Goal: Task Accomplishment & Management: Use online tool/utility

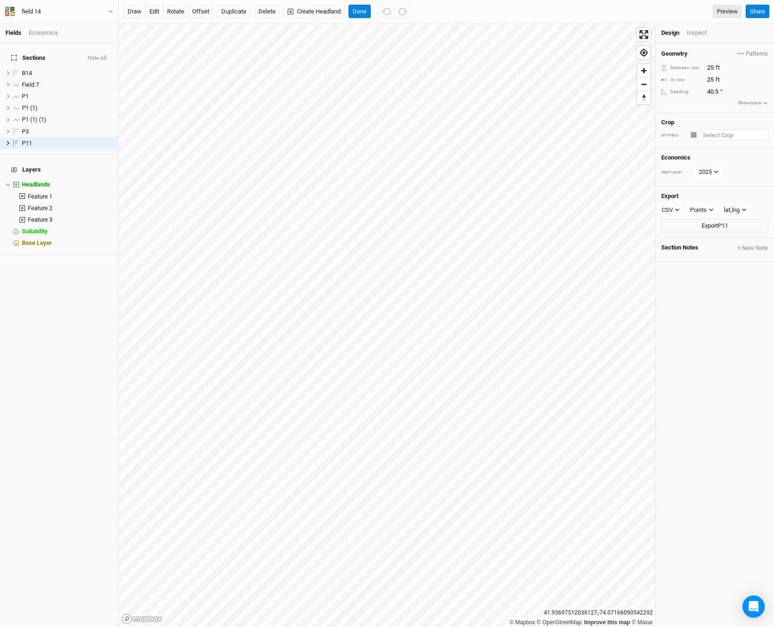
click at [711, 135] on input "text" at bounding box center [734, 134] width 68 height 11
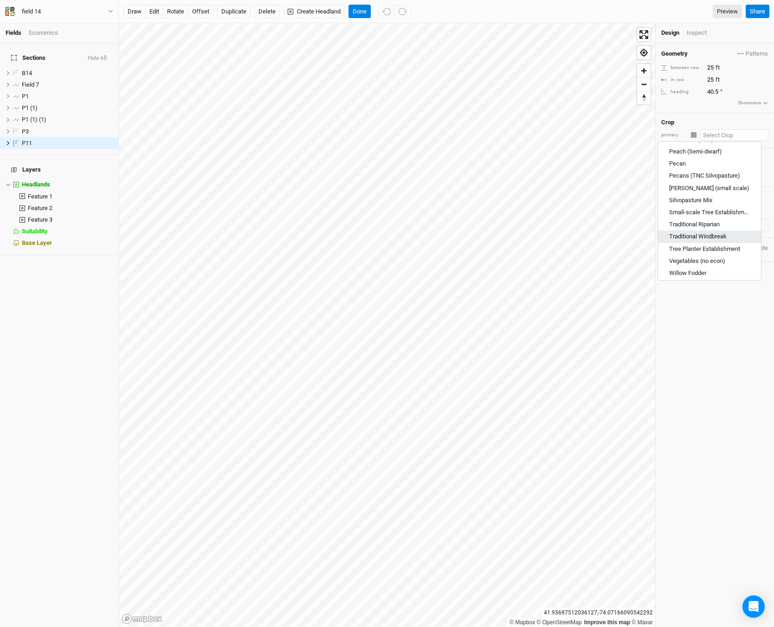
scroll to position [513, 0]
click at [700, 134] on input "text" at bounding box center [734, 134] width 68 height 11
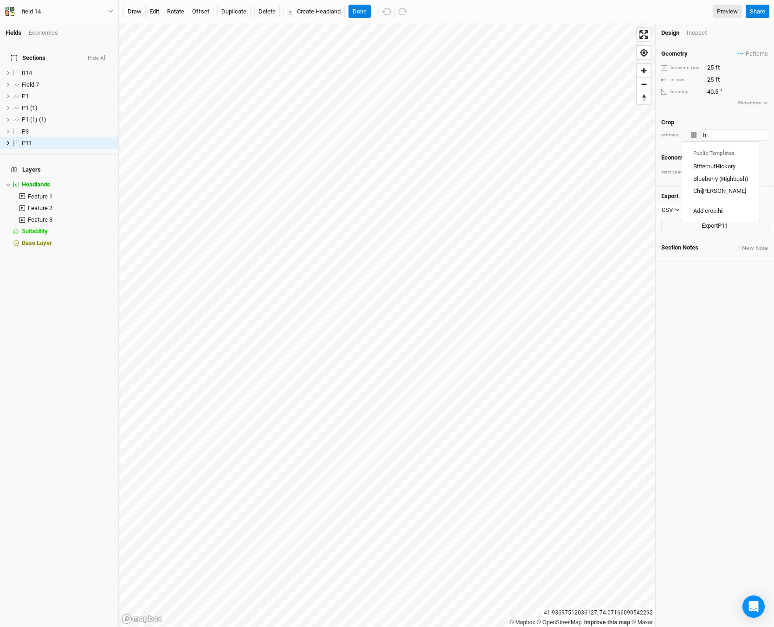
scroll to position [0, 0]
click at [702, 170] on div "Bitternut Hicko ry" at bounding box center [720, 167] width 42 height 8
type input "Bitternut Hickory"
type input "20"
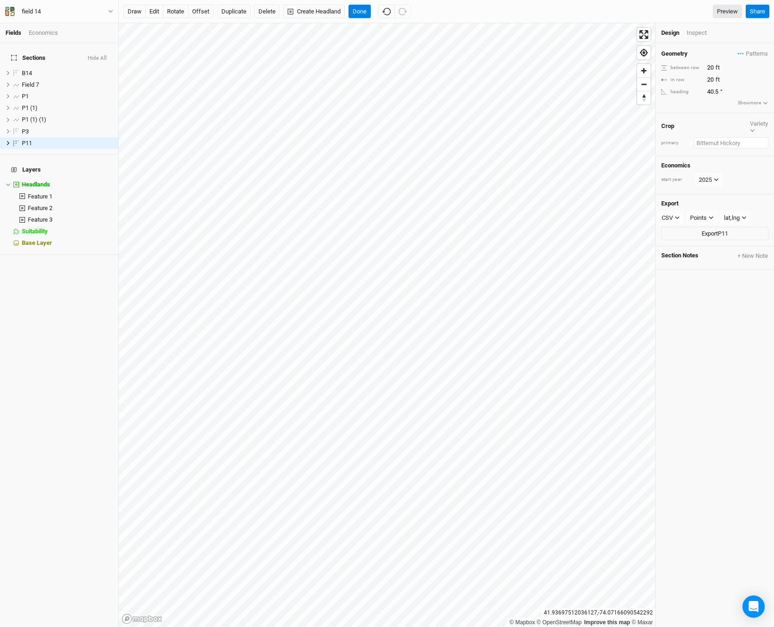
click at [719, 137] on input "text" at bounding box center [730, 142] width 75 height 11
click at [691, 112] on div "Geometry Patterns ＋ New in-row pattern between row 20 ft in row 20 ft heading 4…" at bounding box center [714, 78] width 118 height 70
click at [709, 68] on input "20" at bounding box center [744, 68] width 81 height 10
type input "25"
click at [714, 80] on input "20" at bounding box center [744, 80] width 81 height 10
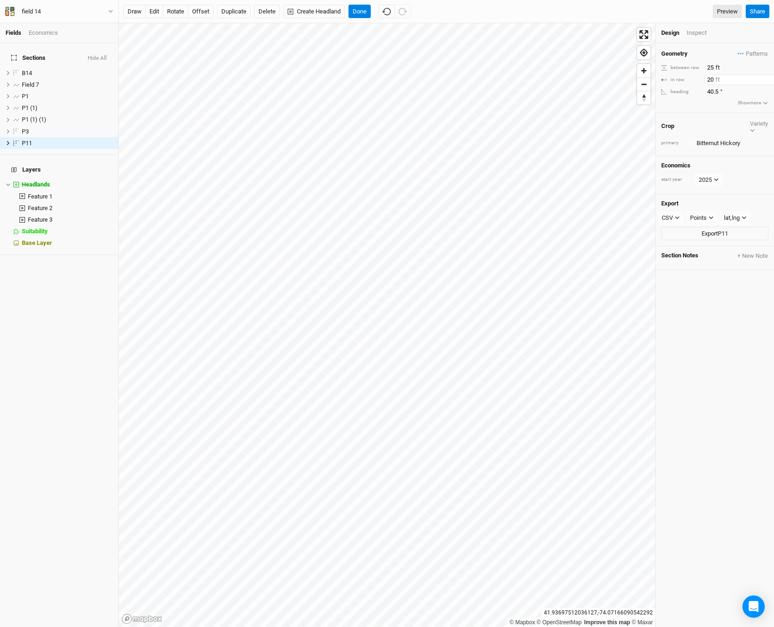
click at [713, 80] on input "20" at bounding box center [744, 80] width 81 height 10
click at [715, 80] on input "20" at bounding box center [744, 80] width 81 height 10
type input "25"
click at [754, 129] on icon "button" at bounding box center [752, 130] width 4 height 3
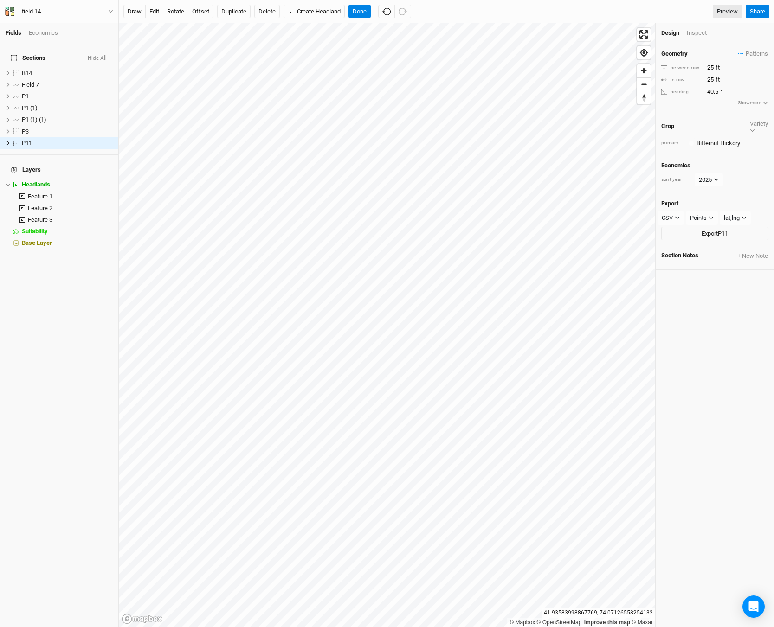
click at [754, 129] on icon "button" at bounding box center [752, 130] width 4 height 3
click at [698, 150] on input "text" at bounding box center [728, 157] width 79 height 14
type input "Oak"
click at [715, 168] on div "Add variety: Oak" at bounding box center [719, 172] width 41 height 8
type input "Oak"
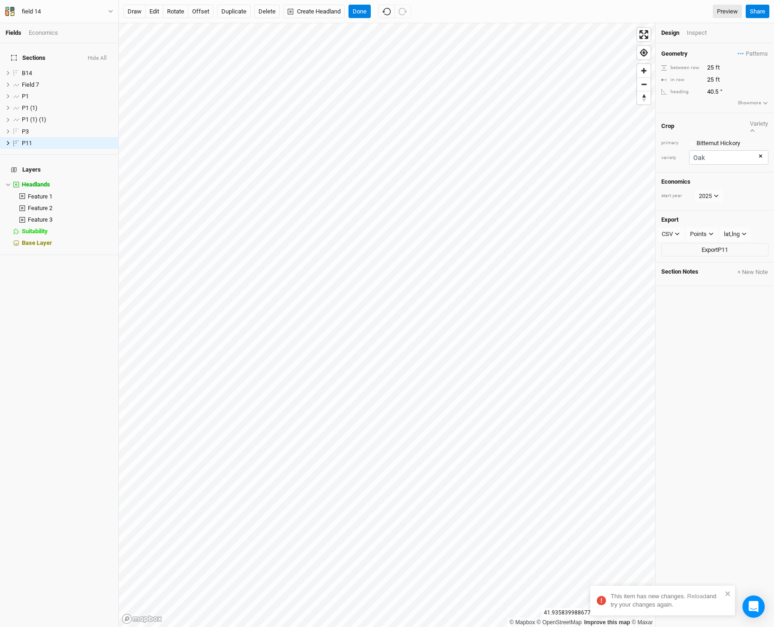
click at [698, 154] on div "Crop Variety primary Colors Brown Orange Yellow Green Blue Purple Pink Red vari…" at bounding box center [714, 143] width 118 height 60
click at [758, 152] on button "×" at bounding box center [760, 157] width 4 height 10
click at [755, 150] on input "text" at bounding box center [728, 157] width 79 height 14
click at [738, 167] on div "Type to add variety..." at bounding box center [723, 174] width 73 height 15
type input "oak"
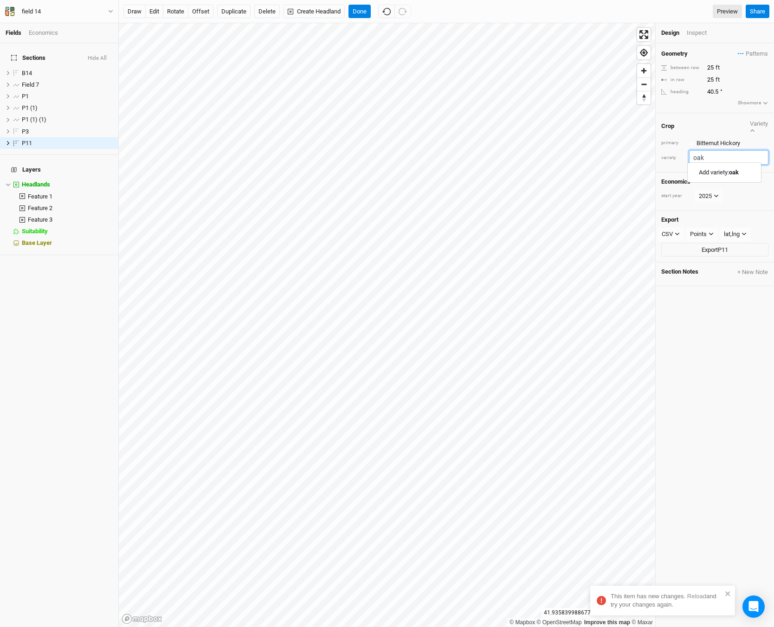
drag, startPoint x: 720, startPoint y: 144, endPoint x: 686, endPoint y: 147, distance: 33.9
click at [686, 150] on div "variety oak Add variety: oak" at bounding box center [714, 157] width 107 height 14
click at [681, 120] on div "Crop Variety" at bounding box center [714, 126] width 107 height 15
click at [675, 137] on div "primary Colors Brown Orange Yellow Green Blue Purple Pink Red" at bounding box center [714, 142] width 107 height 11
click at [749, 122] on button "Variety" at bounding box center [758, 126] width 19 height 15
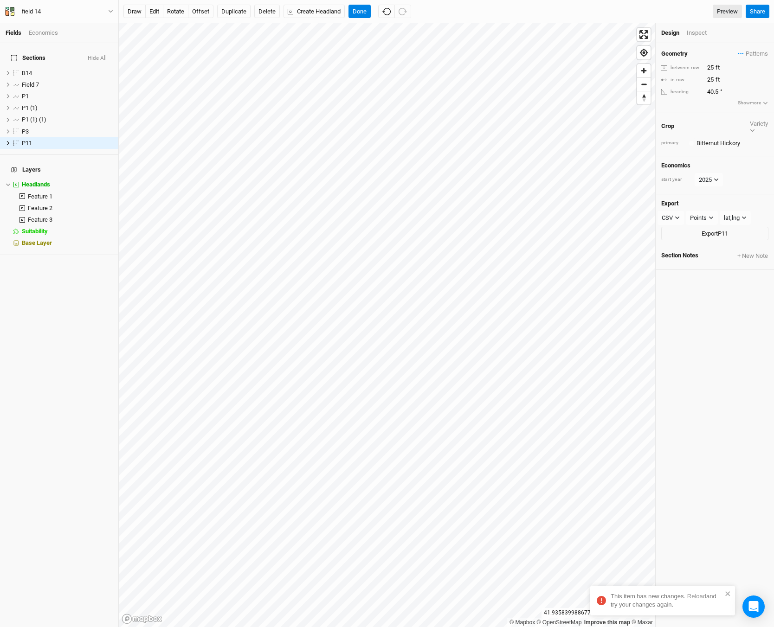
click at [664, 126] on h4 "Crop" at bounding box center [667, 125] width 13 height 7
click at [700, 32] on div "Inspect" at bounding box center [703, 33] width 33 height 8
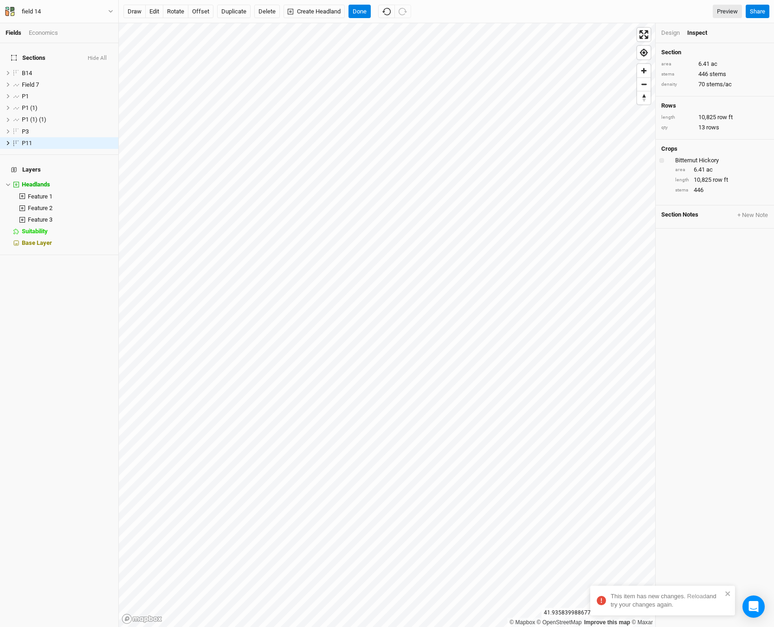
click at [664, 163] on button "button" at bounding box center [661, 160] width 5 height 5
click at [723, 145] on div "Crops" at bounding box center [714, 148] width 107 height 7
click at [679, 215] on span "Section Notes" at bounding box center [679, 215] width 37 height 8
click at [675, 29] on div "Design" at bounding box center [670, 33] width 19 height 8
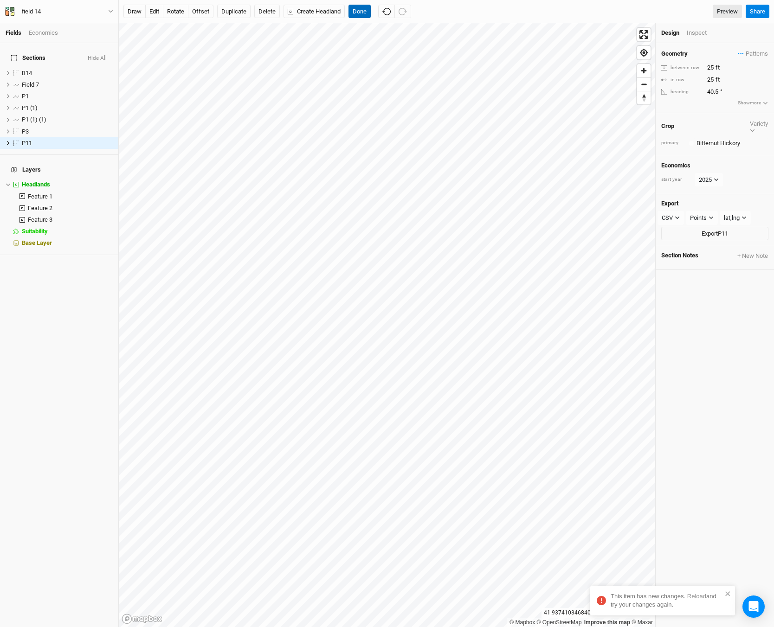
click at [356, 11] on button "Done" at bounding box center [359, 12] width 22 height 14
click at [360, 6] on button "Done" at bounding box center [359, 12] width 22 height 14
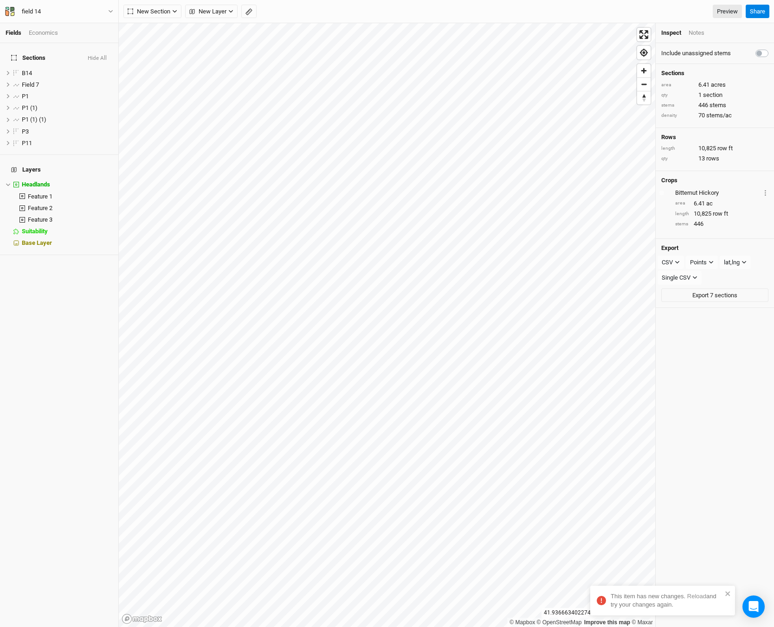
click at [747, 194] on div "Bitternut Hickory Layer 1 Sections P11" at bounding box center [721, 192] width 93 height 11
click at [764, 193] on circle "button" at bounding box center [764, 193] width 1 height 1
click at [757, 151] on div "Rows length 10,825 row ft qty 13 rows" at bounding box center [714, 149] width 118 height 43
click at [13, 137] on label at bounding box center [17, 143] width 12 height 12
click at [13, 140] on input "checkbox" at bounding box center [16, 143] width 6 height 6
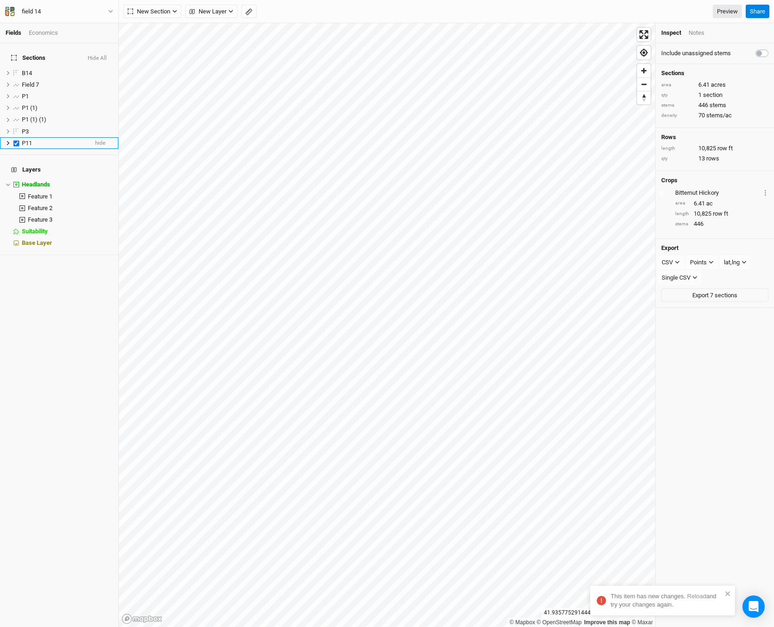
checkbox input "true"
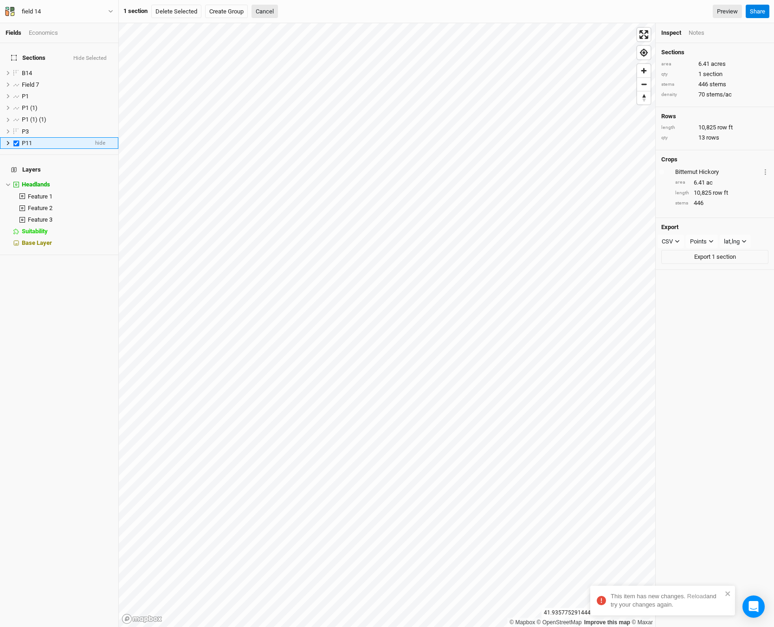
click at [8, 141] on icon at bounding box center [8, 143] width 5 height 5
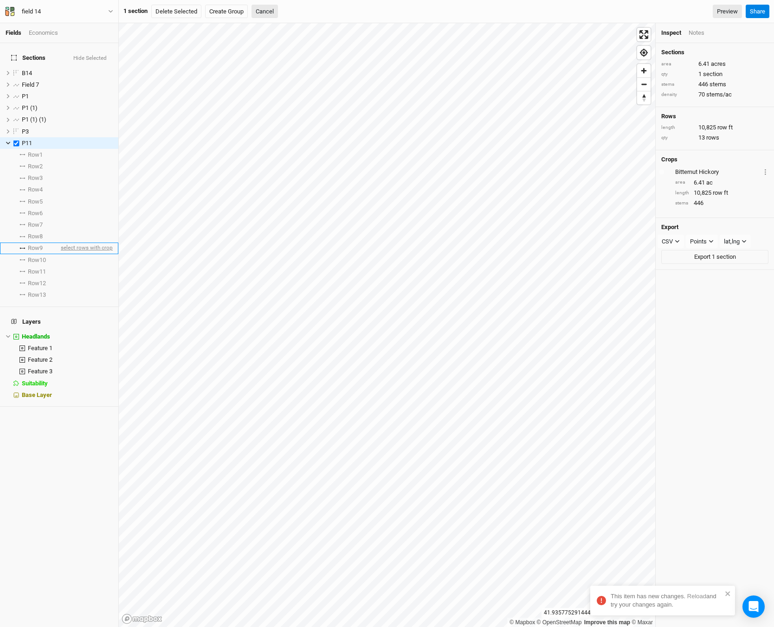
click at [60, 243] on span "select rows with crop" at bounding box center [86, 249] width 54 height 12
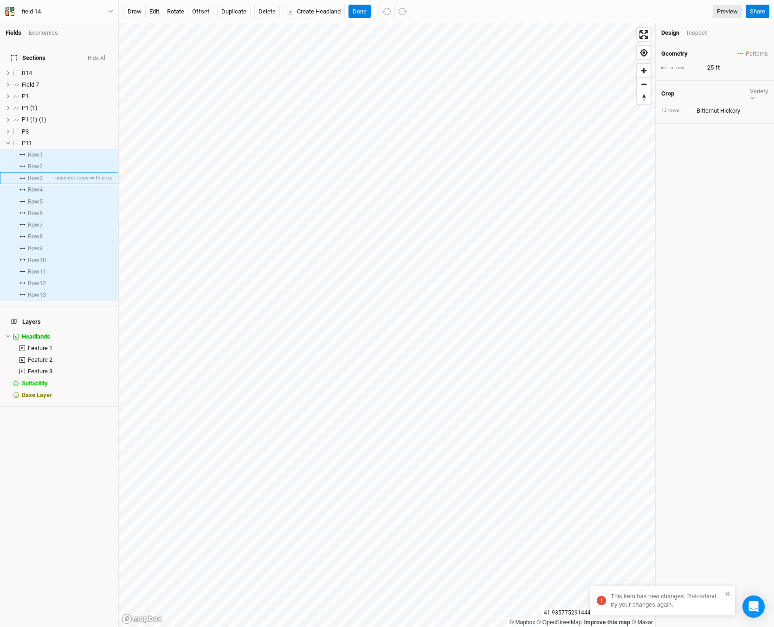
click at [53, 173] on span "unselect rows with crop" at bounding box center [82, 179] width 59 height 12
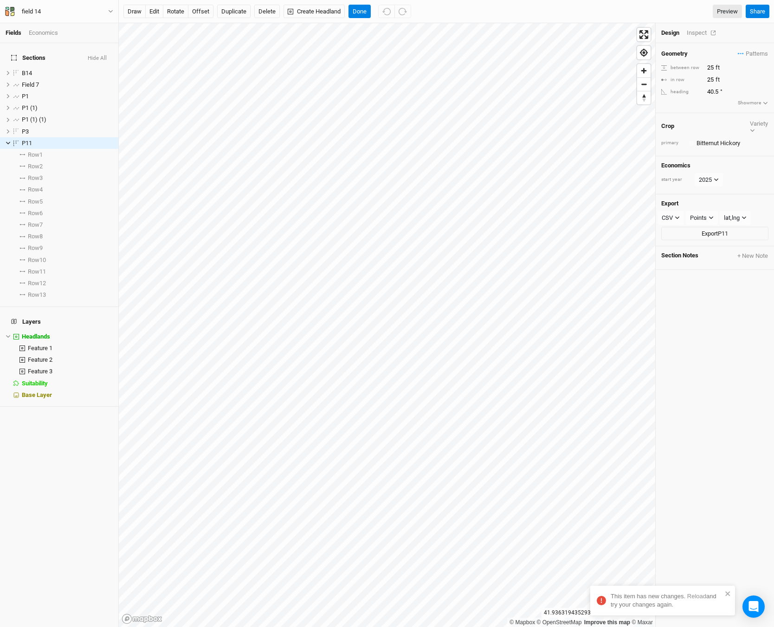
click at [687, 32] on div "Inspect" at bounding box center [703, 33] width 33 height 8
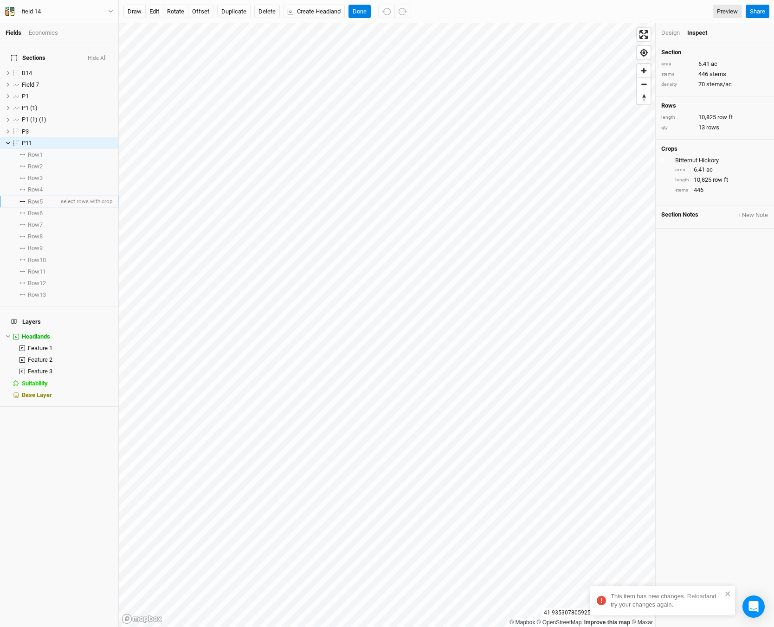
click at [36, 198] on span "Row 5" at bounding box center [35, 201] width 15 height 7
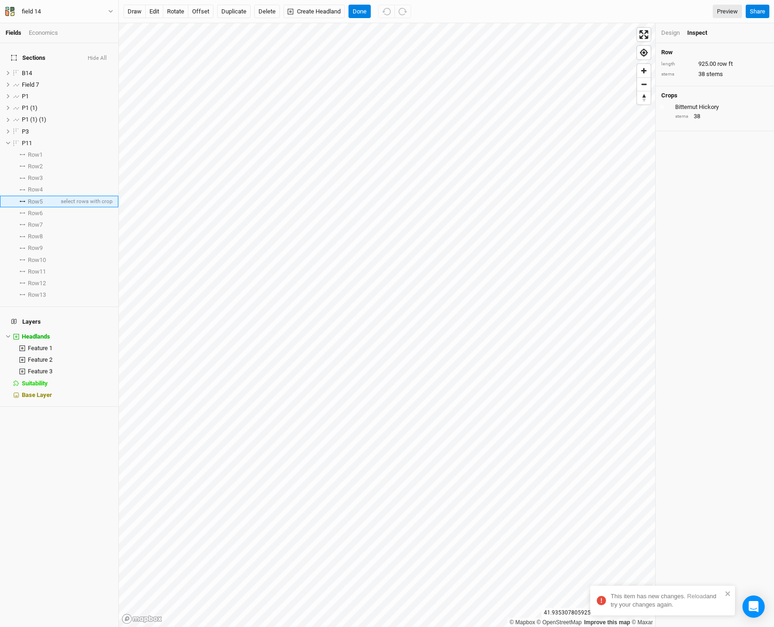
click at [36, 198] on span "Row 5" at bounding box center [35, 201] width 15 height 7
click at [35, 186] on span "Row 4" at bounding box center [35, 189] width 15 height 7
click at [40, 291] on span "Row 13" at bounding box center [37, 294] width 18 height 7
click at [42, 244] on span "Row 9" at bounding box center [35, 247] width 15 height 7
click at [47, 196] on li "Row 5 select rows with crop" at bounding box center [59, 202] width 118 height 12
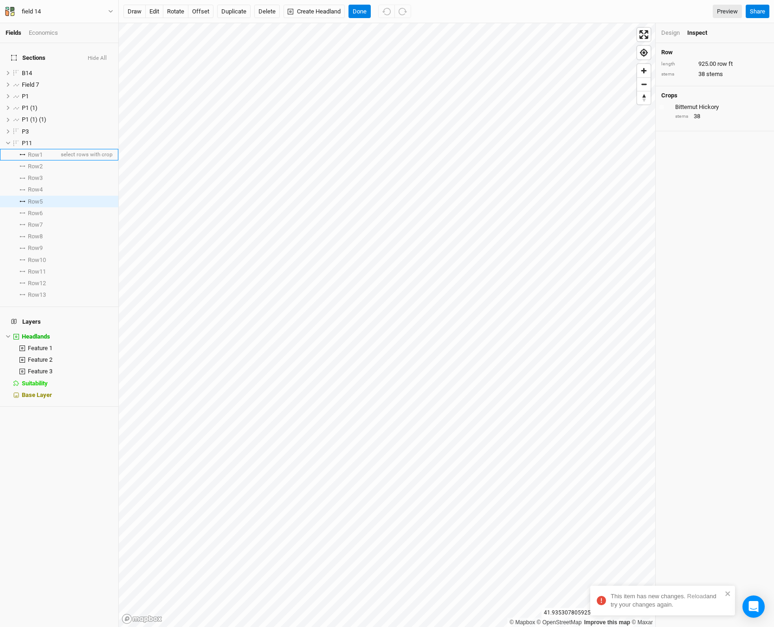
click at [43, 151] on span "Row 1" at bounding box center [35, 154] width 15 height 7
click at [38, 210] on span "Row 6" at bounding box center [35, 213] width 15 height 7
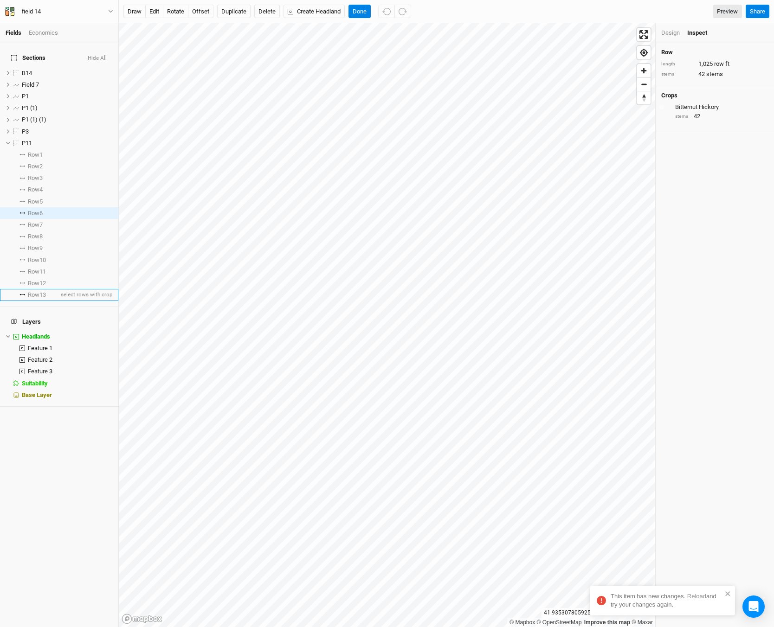
click at [38, 291] on span "Row 13" at bounding box center [37, 294] width 18 height 7
click at [36, 221] on span "Row 7" at bounding box center [35, 224] width 15 height 7
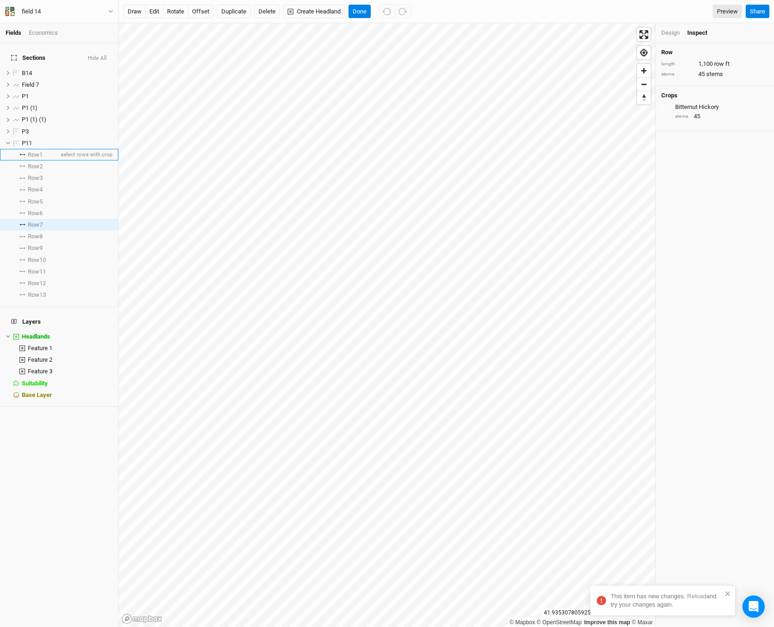
click at [45, 149] on li "Row 1 select rows with crop" at bounding box center [59, 155] width 118 height 12
click at [705, 154] on div "Row length 175.00 row ft stems 8 stems Crops Colors Brown Orange Yellow Green B…" at bounding box center [714, 335] width 118 height 584
click at [663, 30] on div "Design" at bounding box center [670, 33] width 19 height 8
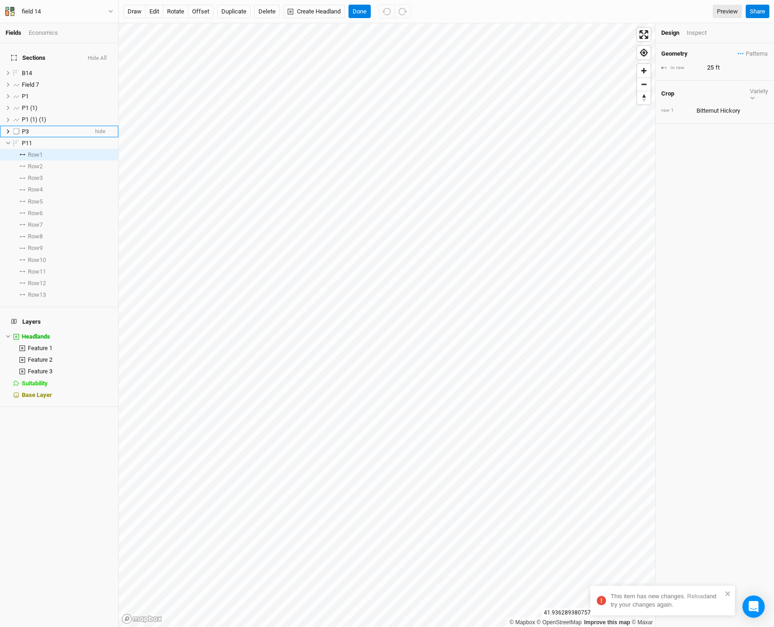
click at [6, 126] on li "P3 hide" at bounding box center [59, 132] width 118 height 12
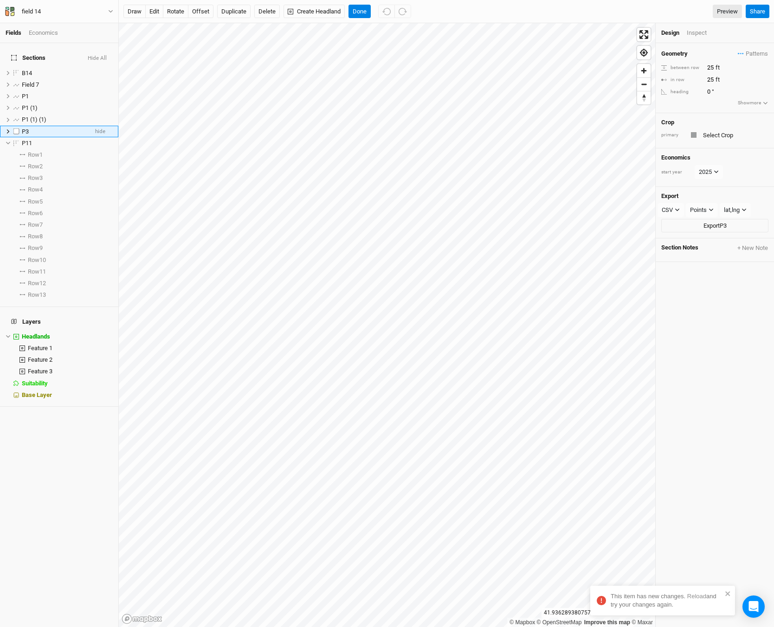
click at [7, 129] on icon at bounding box center [8, 131] width 5 height 5
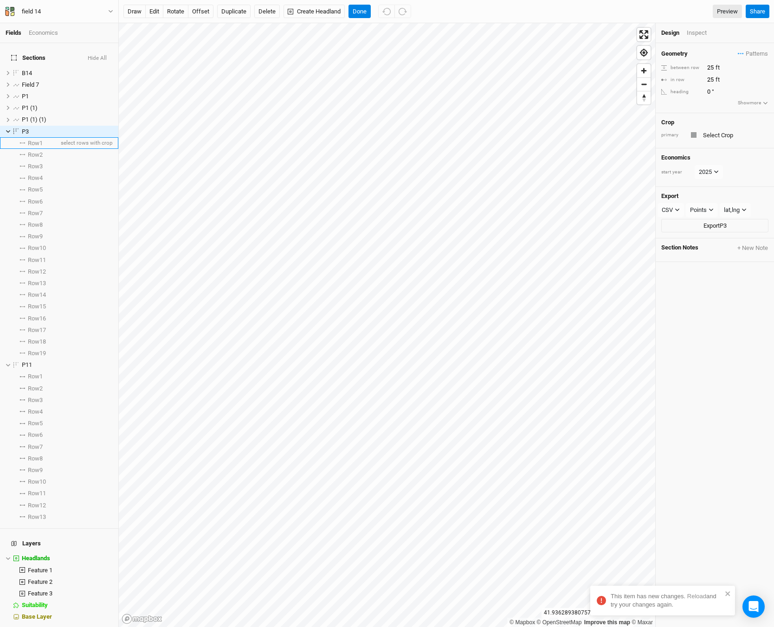
click at [39, 140] on span "Row 1" at bounding box center [35, 143] width 15 height 7
click at [706, 104] on input "text" at bounding box center [734, 102] width 68 height 11
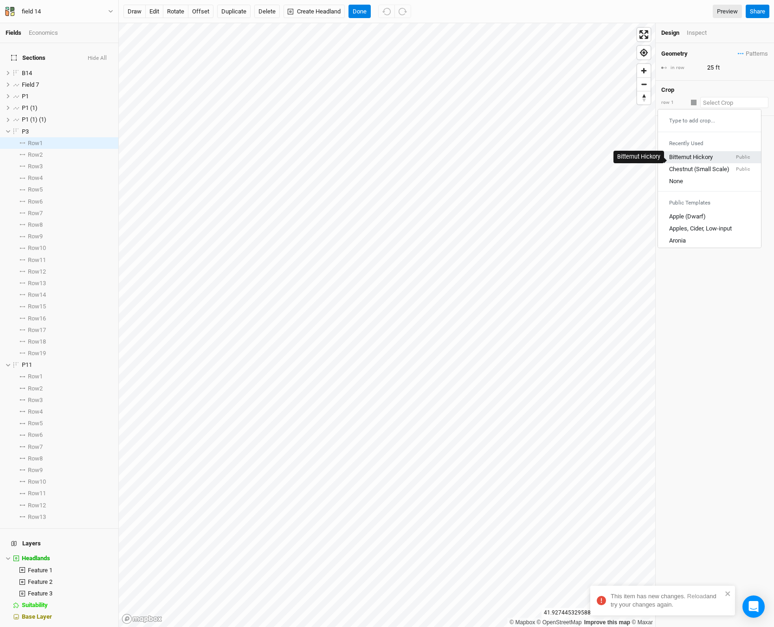
click at [705, 154] on div "Bitternut Hickory" at bounding box center [691, 157] width 44 height 8
type input "20"
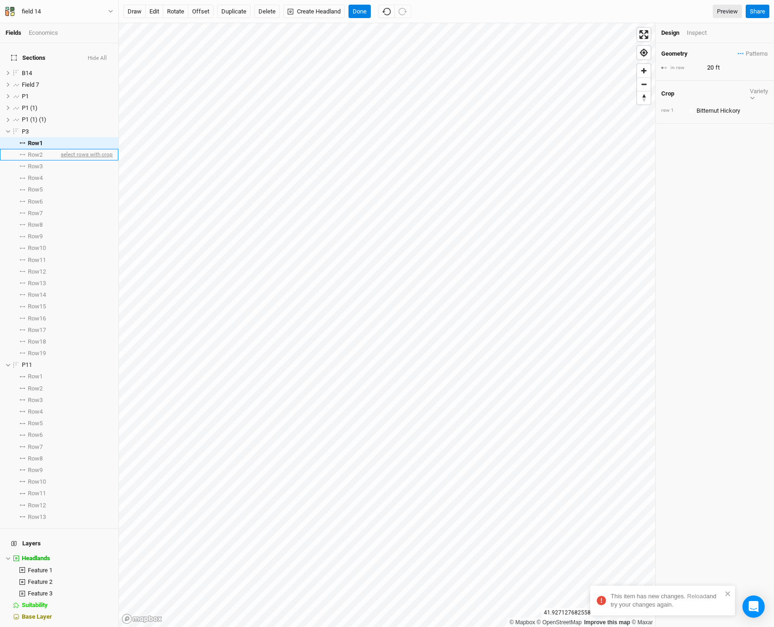
click at [59, 150] on span "select rows with crop" at bounding box center [86, 155] width 54 height 12
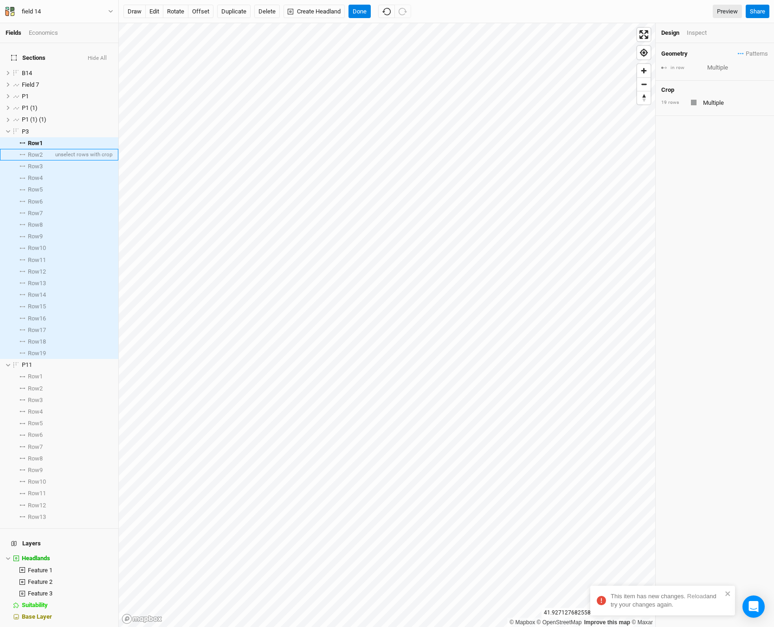
click at [34, 151] on span "Row 2" at bounding box center [35, 154] width 15 height 7
type input "25"
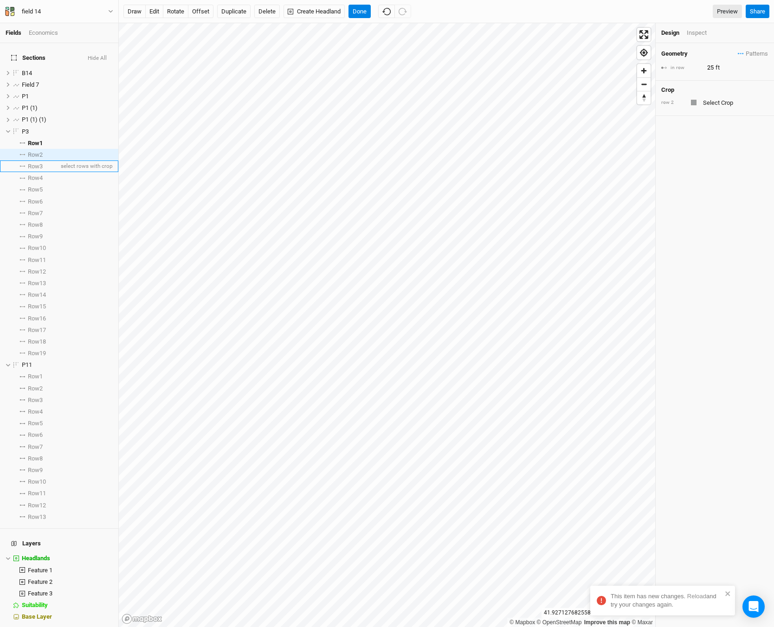
click at [34, 163] on span "Row 3" at bounding box center [35, 166] width 15 height 7
click at [36, 172] on li "Row 4 select rows with crop" at bounding box center [59, 178] width 118 height 12
click at [712, 106] on input "text" at bounding box center [734, 102] width 68 height 11
click at [722, 122] on div "Type to add crop..." at bounding box center [709, 120] width 103 height 15
click at [690, 120] on div "Type to add crop..." at bounding box center [709, 120] width 103 height 15
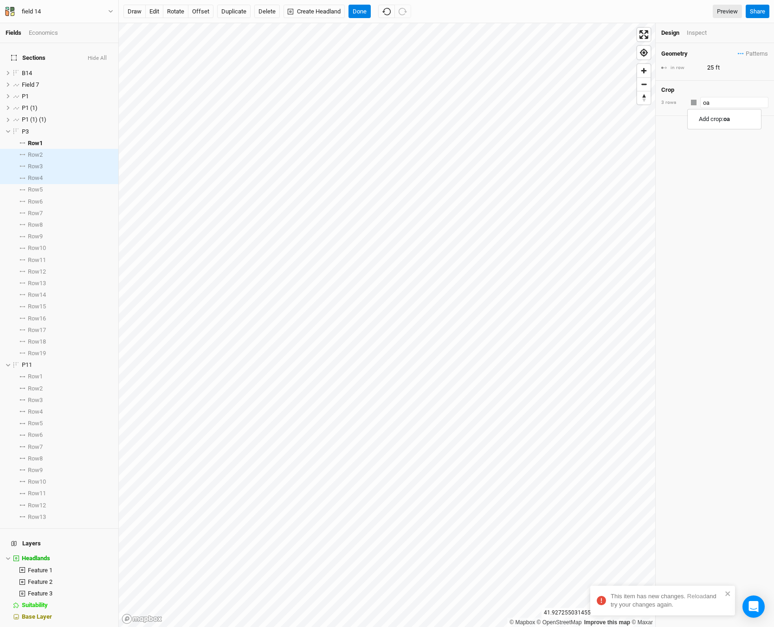
type input "o"
click at [678, 121] on div "Type to add crop..." at bounding box center [709, 120] width 103 height 15
click at [685, 119] on div "Type to add crop..." at bounding box center [709, 120] width 103 height 15
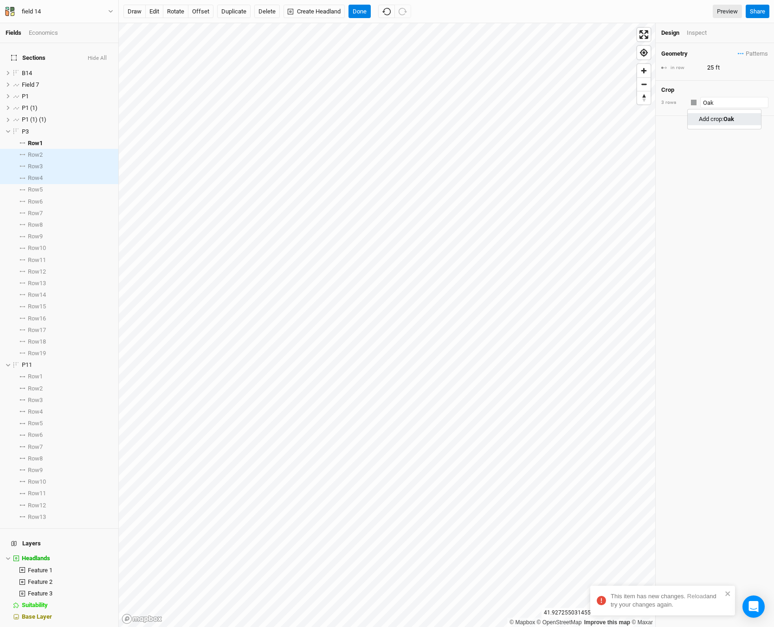
click at [709, 114] on link "Add crop: Oak" at bounding box center [723, 119] width 73 height 12
type input "Oak"
type input "30"
click at [34, 186] on span "Row 5" at bounding box center [35, 189] width 15 height 7
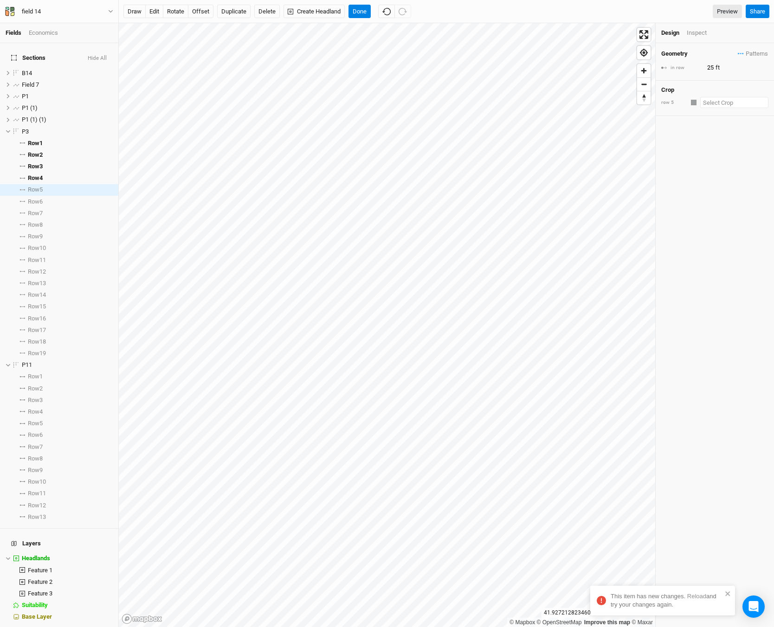
click at [716, 100] on input "text" at bounding box center [734, 102] width 68 height 11
click at [710, 154] on div "Bitternut Hickory" at bounding box center [691, 157] width 44 height 8
type input "20"
drag, startPoint x: 52, startPoint y: 195, endPoint x: 53, endPoint y: 225, distance: 30.6
click at [53, 225] on ul "B14 hide Field 7 hide P1 hide P1 (1) hide P1 (1) (1) hide P3 hide Row 1 select …" at bounding box center [59, 295] width 118 height 456
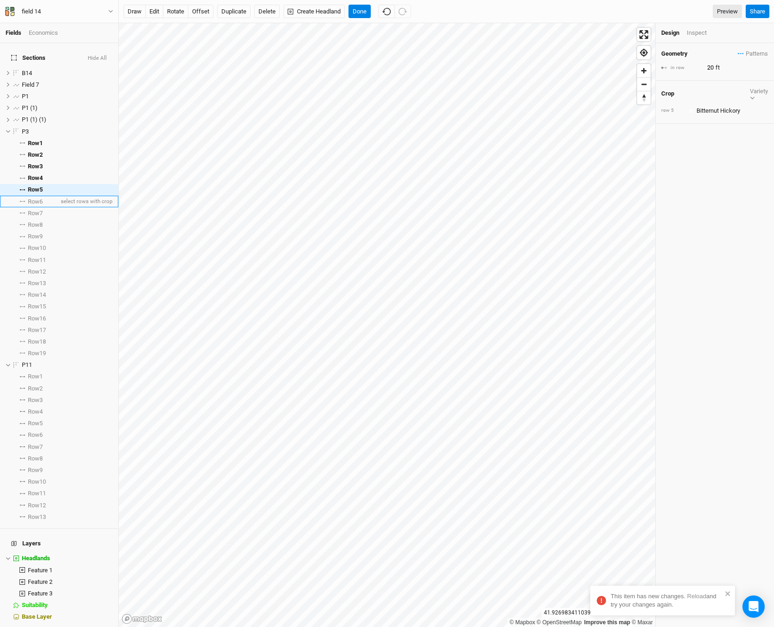
click at [39, 198] on span "Row 6" at bounding box center [35, 201] width 15 height 7
click at [38, 210] on span "Row 7" at bounding box center [35, 213] width 15 height 7
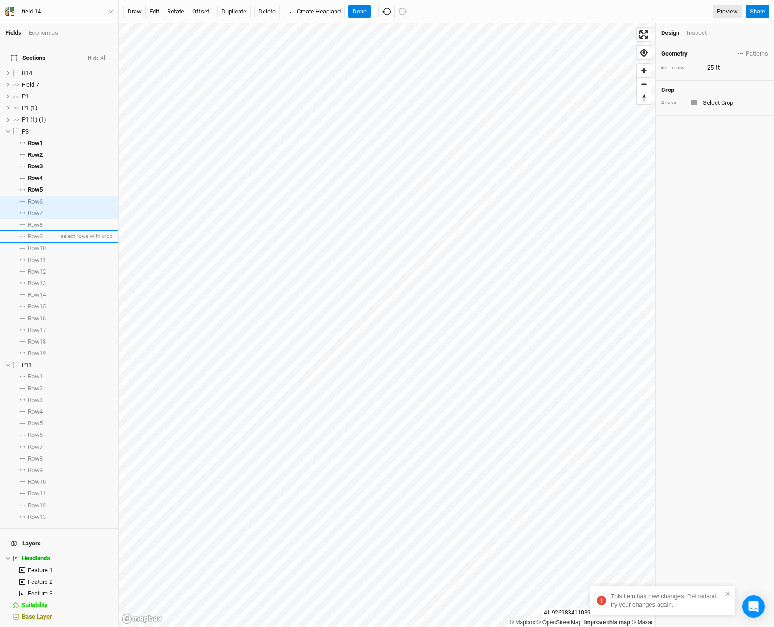
click at [39, 221] on span "Row 8" at bounding box center [35, 224] width 15 height 7
click at [722, 105] on input "text" at bounding box center [734, 102] width 68 height 11
click at [682, 193] on div "Oak" at bounding box center [709, 194] width 81 height 8
type input "30"
click at [42, 233] on span "Row 9" at bounding box center [35, 236] width 15 height 7
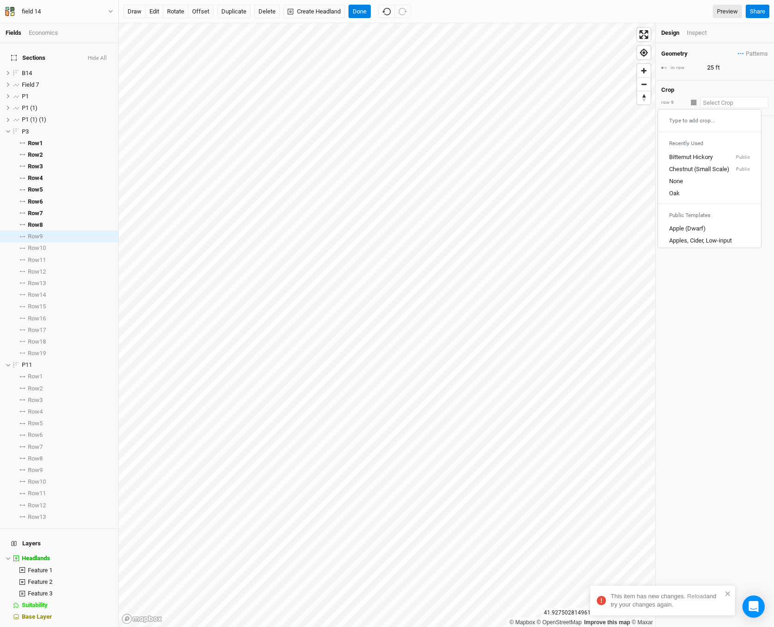
click at [712, 105] on input "text" at bounding box center [734, 102] width 68 height 11
click at [703, 156] on div "Bitternut Hickory" at bounding box center [691, 157] width 44 height 8
type input "20"
click at [59, 245] on span "select rows with crop" at bounding box center [86, 249] width 54 height 12
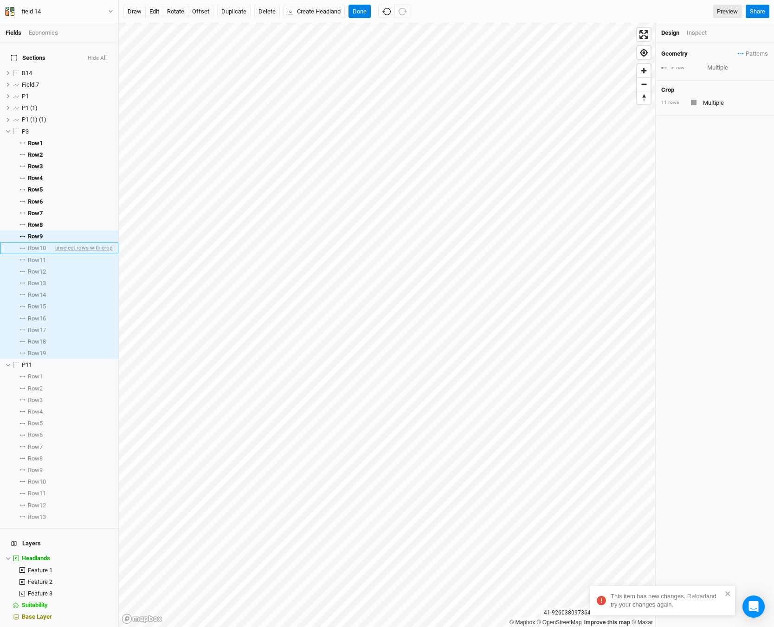
click at [58, 243] on span "unselect rows with crop" at bounding box center [82, 249] width 59 height 12
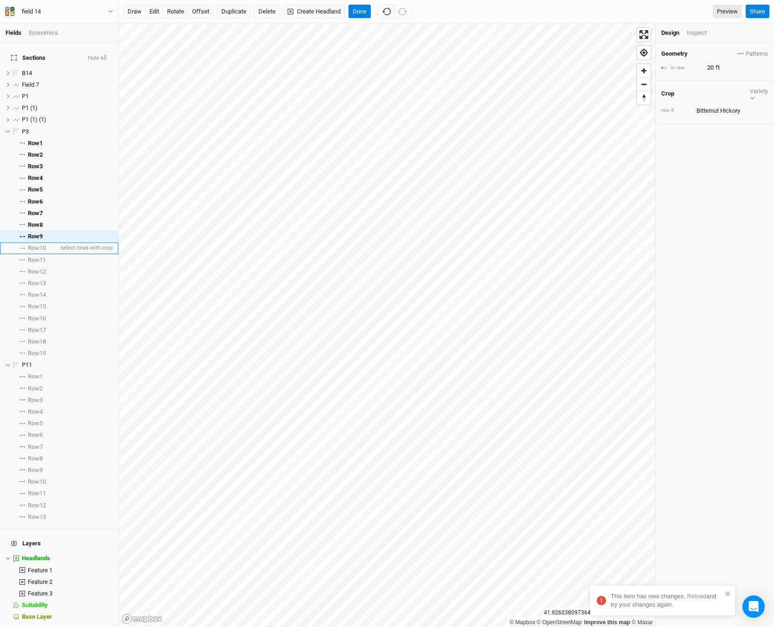
click at [28, 244] on span "Row 10" at bounding box center [37, 247] width 18 height 7
click at [30, 257] on span "Row 11" at bounding box center [37, 260] width 18 height 7
click at [29, 269] on span "Row 12" at bounding box center [37, 271] width 18 height 7
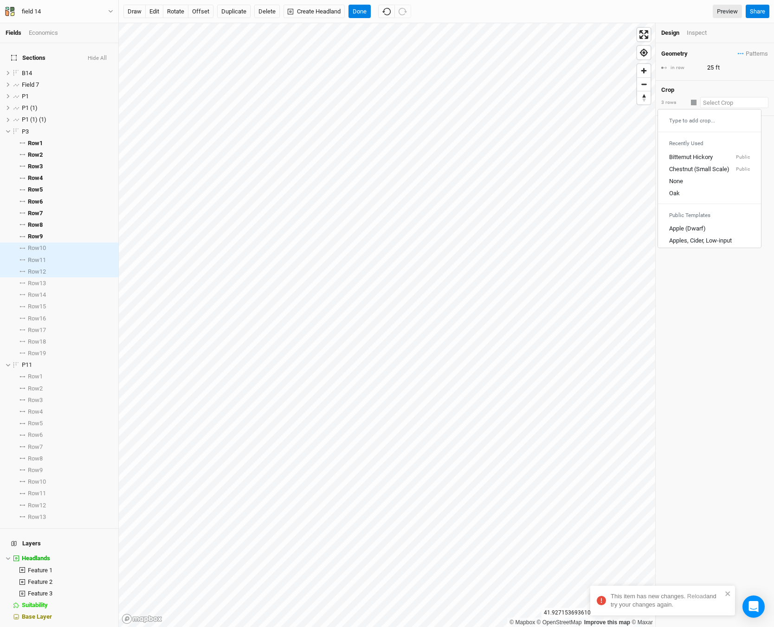
click at [732, 104] on input "text" at bounding box center [734, 102] width 68 height 11
click at [701, 194] on div "Oak" at bounding box center [709, 194] width 81 height 8
type input "30"
click at [33, 280] on span "Row 13" at bounding box center [37, 283] width 18 height 7
click at [711, 99] on input "text" at bounding box center [734, 102] width 68 height 11
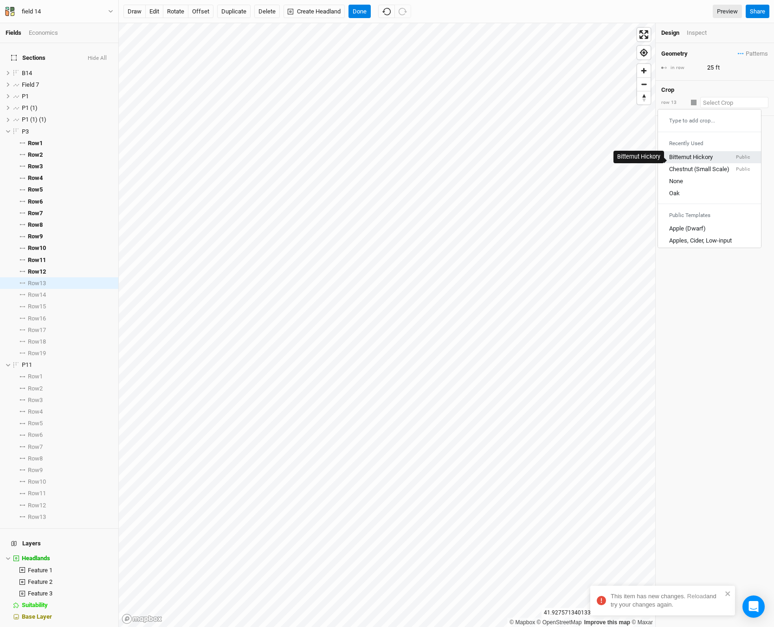
click at [695, 161] on div "Bitternut Hickory" at bounding box center [691, 157] width 44 height 8
type input "20"
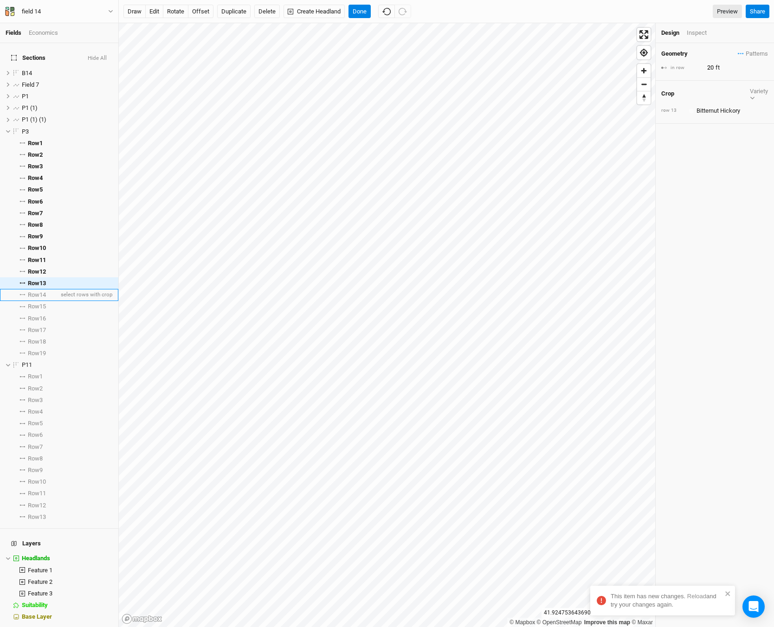
click at [33, 291] on span "Row 14" at bounding box center [37, 294] width 18 height 7
click at [32, 303] on span "Row 15" at bounding box center [37, 306] width 18 height 7
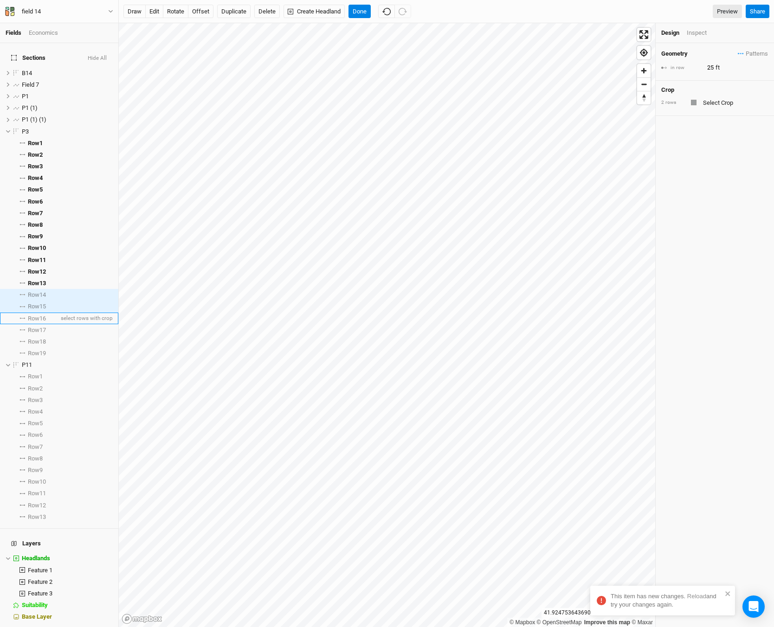
click at [35, 315] on span "Row 16" at bounding box center [37, 318] width 18 height 7
click at [726, 105] on input "text" at bounding box center [734, 102] width 68 height 11
click at [674, 199] on link "Oak" at bounding box center [709, 194] width 103 height 12
type input "30"
click at [31, 327] on span "Row 17" at bounding box center [37, 330] width 18 height 7
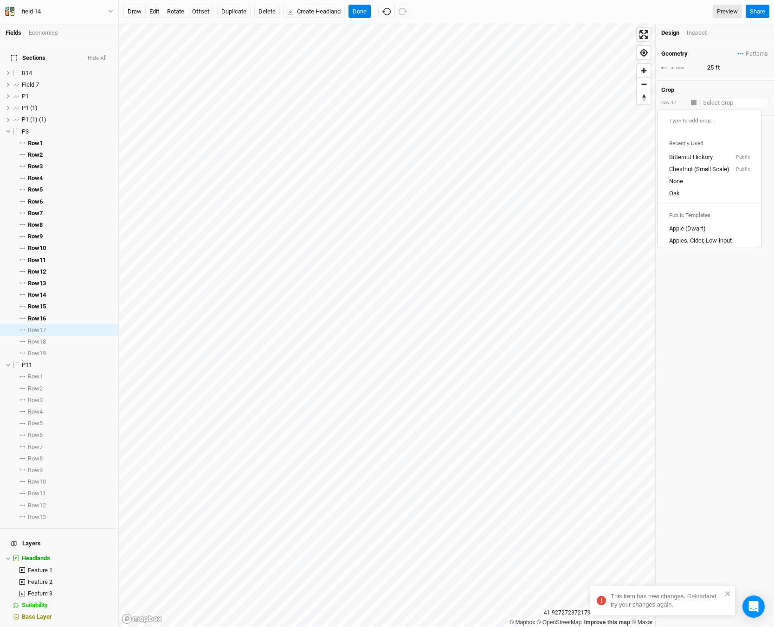
click at [702, 104] on input "text" at bounding box center [734, 102] width 68 height 11
click at [679, 159] on div "Bitternut Hickory" at bounding box center [691, 157] width 44 height 8
type input "20"
click at [33, 338] on span "Row 18" at bounding box center [37, 341] width 18 height 7
click at [715, 102] on input "text" at bounding box center [734, 102] width 68 height 11
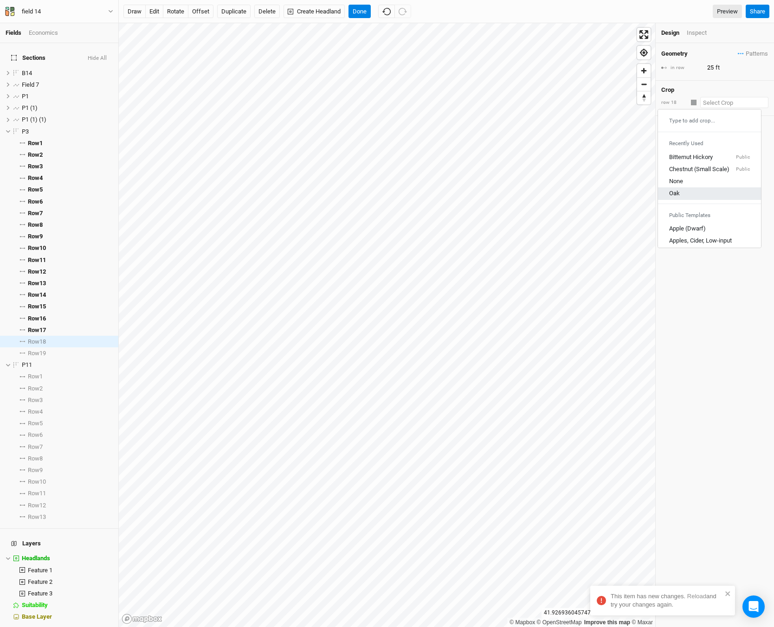
click at [688, 195] on div "Oak" at bounding box center [709, 194] width 81 height 8
type input "30"
click at [38, 339] on span "Row 18" at bounding box center [37, 341] width 18 height 7
click at [39, 347] on li "Row 19 select rows with crop" at bounding box center [59, 353] width 118 height 12
click at [714, 102] on input "text" at bounding box center [734, 102] width 68 height 11
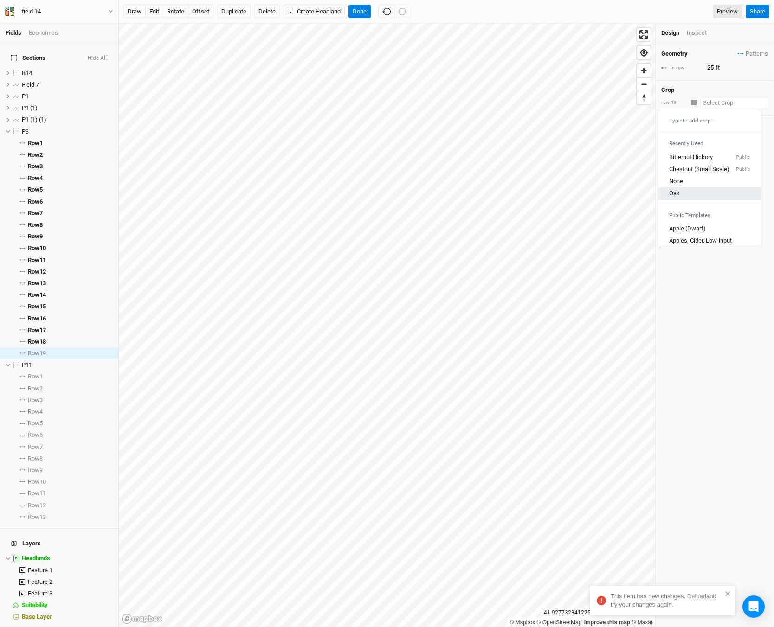
click at [681, 191] on div "Oak" at bounding box center [709, 194] width 81 height 8
type input "30"
click at [695, 35] on div "Inspect" at bounding box center [703, 33] width 33 height 8
click at [674, 32] on div "Design" at bounding box center [670, 33] width 19 height 8
click at [21, 126] on label at bounding box center [17, 132] width 12 height 12
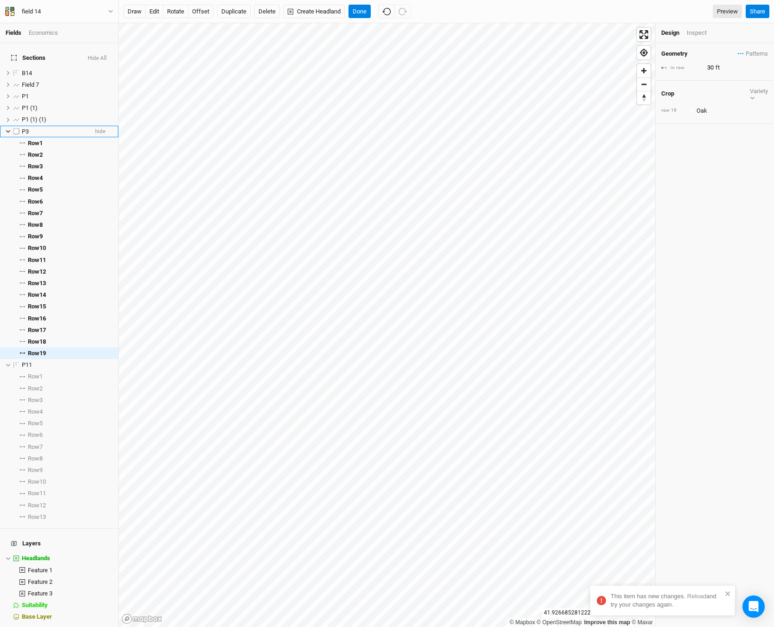
click at [19, 128] on input "checkbox" at bounding box center [16, 131] width 6 height 6
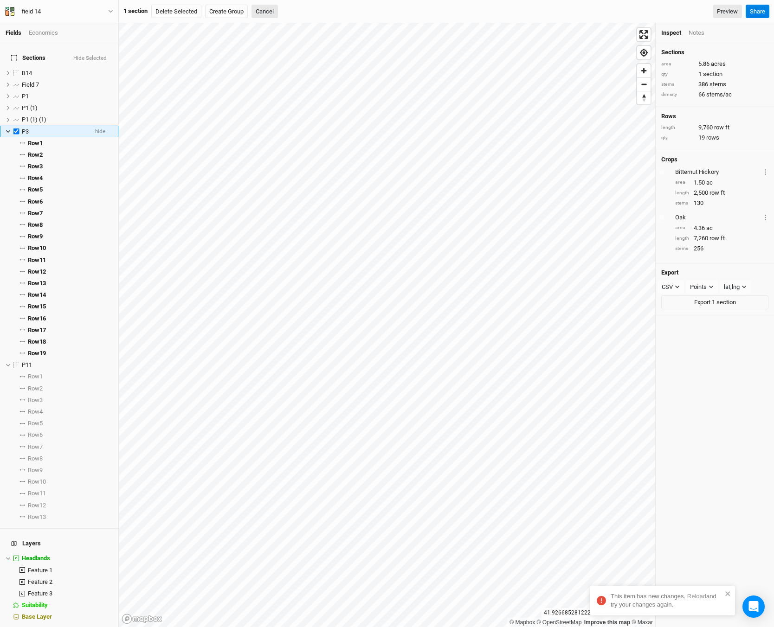
click at [44, 128] on div "P3" at bounding box center [55, 131] width 66 height 7
checkbox input "false"
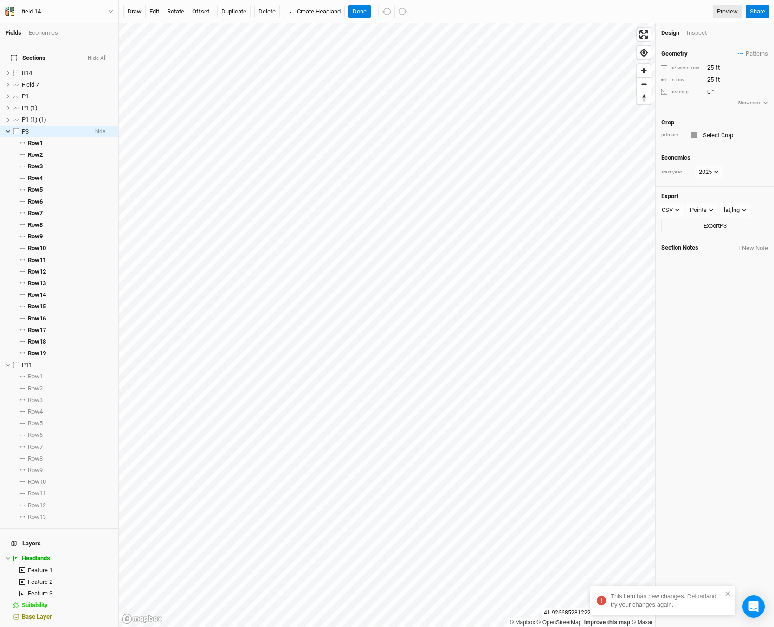
click at [44, 128] on div "P3" at bounding box center [55, 131] width 66 height 7
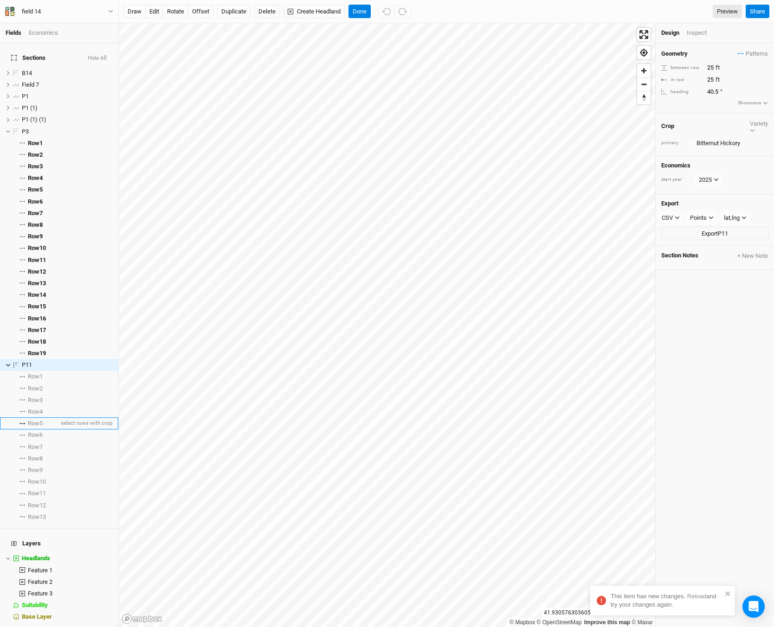
click at [38, 420] on span "Row 5" at bounding box center [35, 423] width 15 height 7
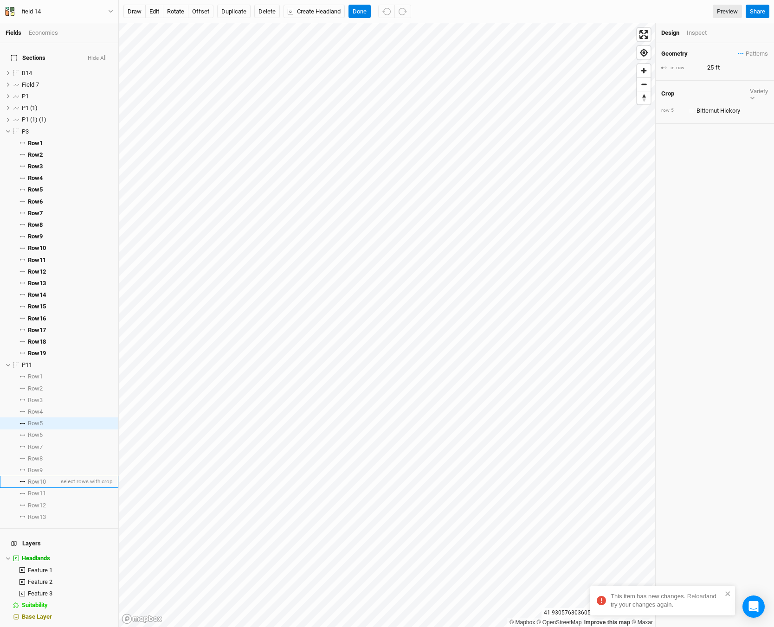
click at [35, 478] on span "Row 10" at bounding box center [37, 481] width 18 height 7
click at [707, 105] on input "text" at bounding box center [730, 110] width 75 height 11
click at [702, 198] on div "Oak" at bounding box center [703, 202] width 81 height 8
type input "30"
click at [52, 430] on li "Row 6 select rows with crop" at bounding box center [59, 436] width 118 height 12
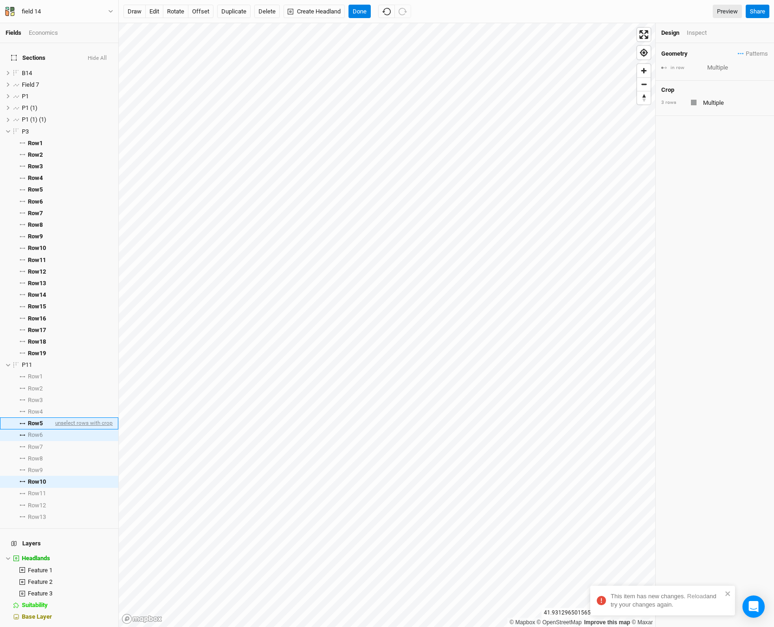
click at [53, 418] on span "unselect rows with crop" at bounding box center [82, 424] width 59 height 12
type input "25"
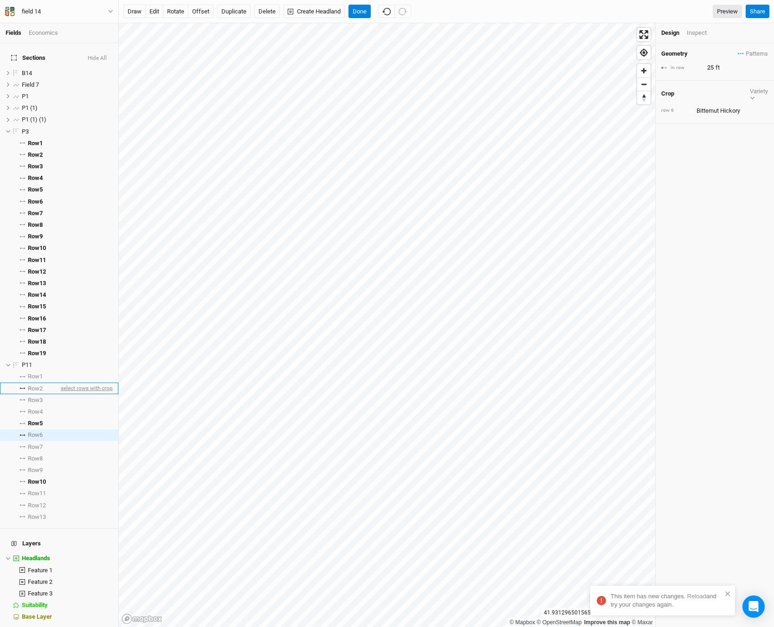
click at [59, 383] on span "select rows with crop" at bounding box center [86, 389] width 54 height 12
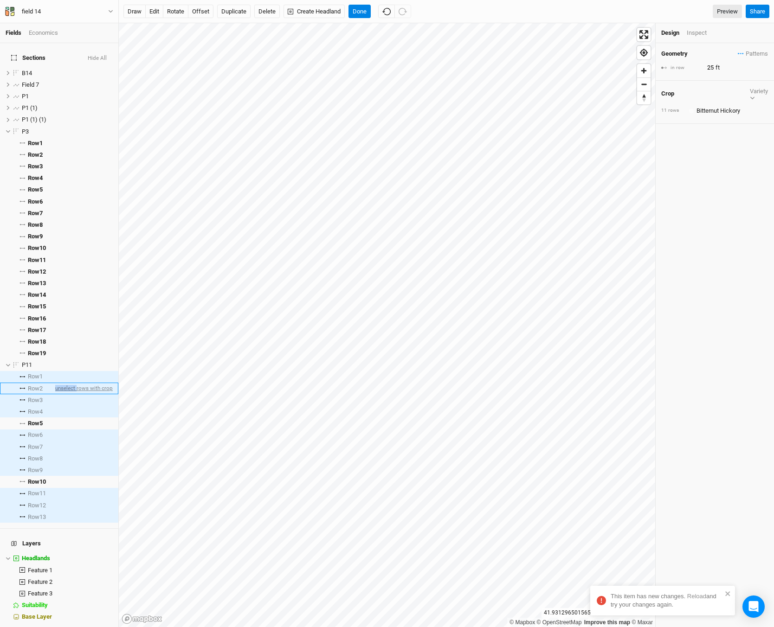
click at [53, 383] on span "unselect rows with crop" at bounding box center [82, 389] width 59 height 12
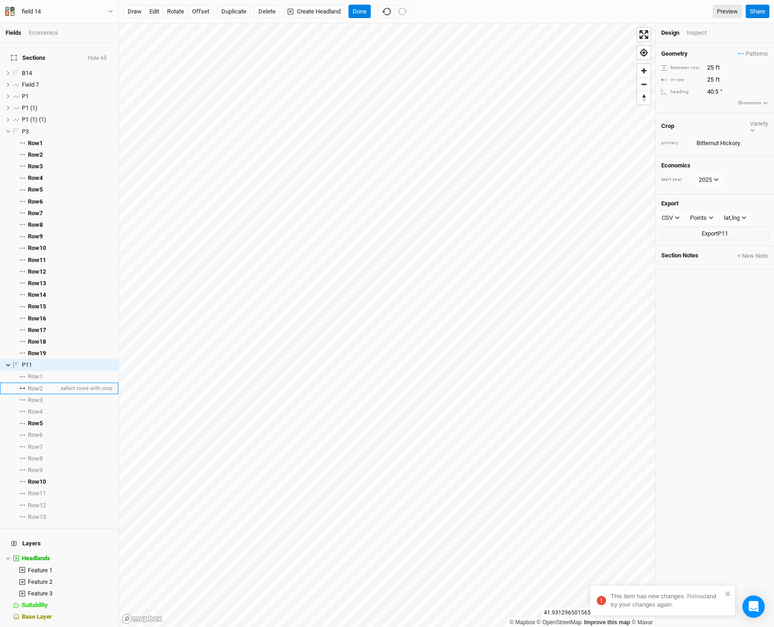
click at [45, 383] on li "Row 2 select rows with crop" at bounding box center [59, 389] width 118 height 12
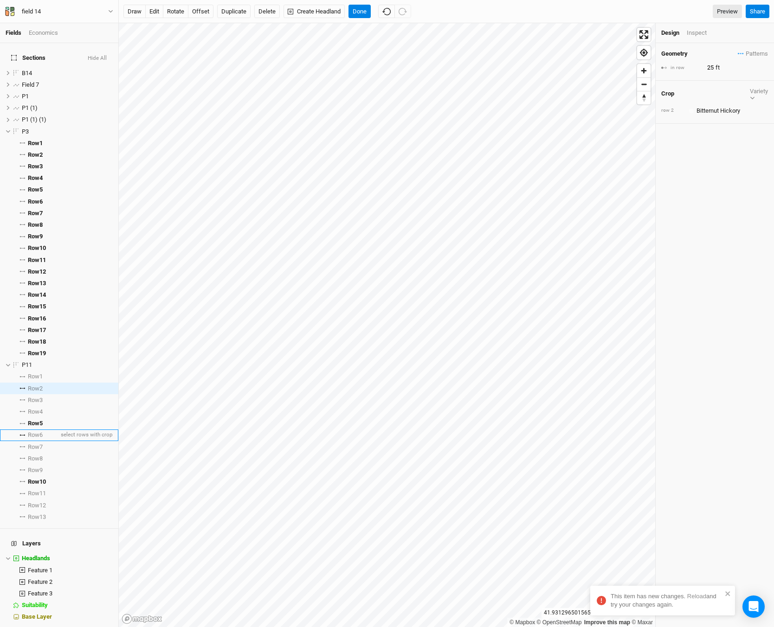
click at [43, 431] on span "Row 6" at bounding box center [35, 434] width 15 height 7
click at [730, 105] on input "text" at bounding box center [730, 110] width 75 height 11
click at [685, 198] on div "Oak" at bounding box center [703, 202] width 81 height 8
type input "30"
click at [44, 422] on li "Row 5 select rows with crop" at bounding box center [59, 423] width 118 height 12
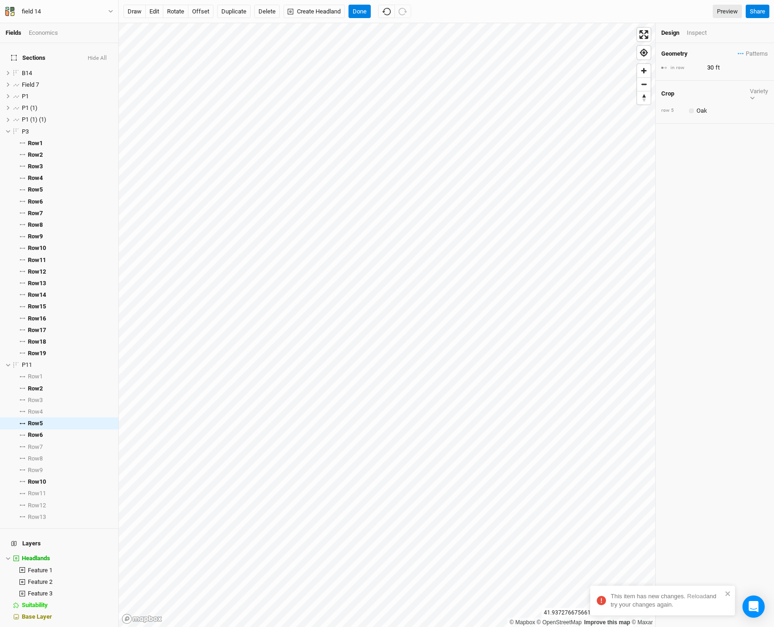
click at [693, 109] on button "button" at bounding box center [691, 111] width 5 height 5
click at [713, 105] on input "text" at bounding box center [730, 110] width 75 height 11
click at [705, 161] on div "Bitternut Hickory" at bounding box center [685, 165] width 44 height 8
type input "25"
click at [26, 104] on span "P1 (1)" at bounding box center [30, 107] width 16 height 7
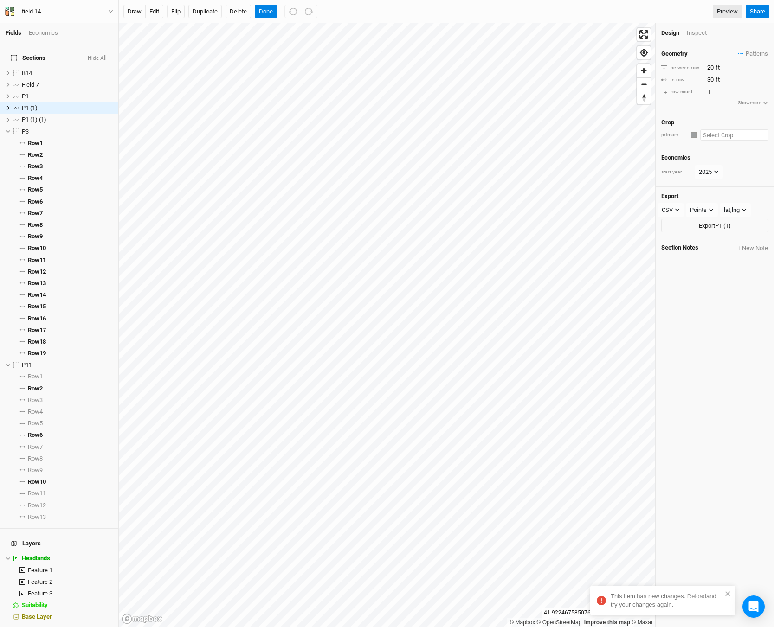
click at [715, 135] on input "text" at bounding box center [734, 134] width 68 height 11
click at [740, 177] on div "Pe ach (Semi-dwarf)" at bounding box center [713, 179] width 71 height 8
type input "Peach (Semi-dwarf)"
click at [6, 105] on icon at bounding box center [8, 107] width 5 height 5
click at [28, 118] on li "Row 1 select rows with crop" at bounding box center [59, 120] width 118 height 12
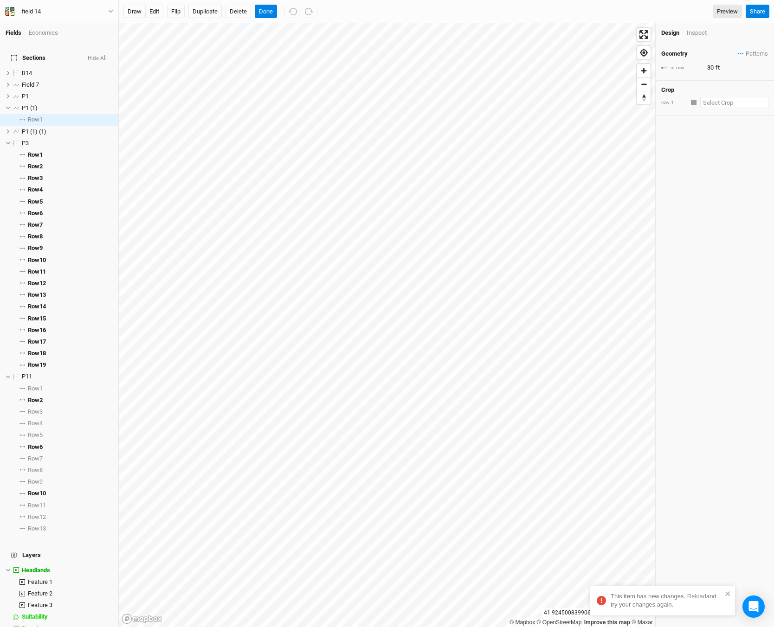
click at [718, 99] on input "text" at bounding box center [734, 102] width 68 height 11
click at [693, 205] on div "Peach (Semi-dwarf)" at bounding box center [695, 206] width 53 height 8
type input "12"
click at [726, 168] on div "Geometry Patterns ＋ New in-row pattern in row 12 ft Crop Variety row 1 Colors B…" at bounding box center [714, 335] width 118 height 584
click at [691, 111] on div "button" at bounding box center [691, 111] width 0 height 0
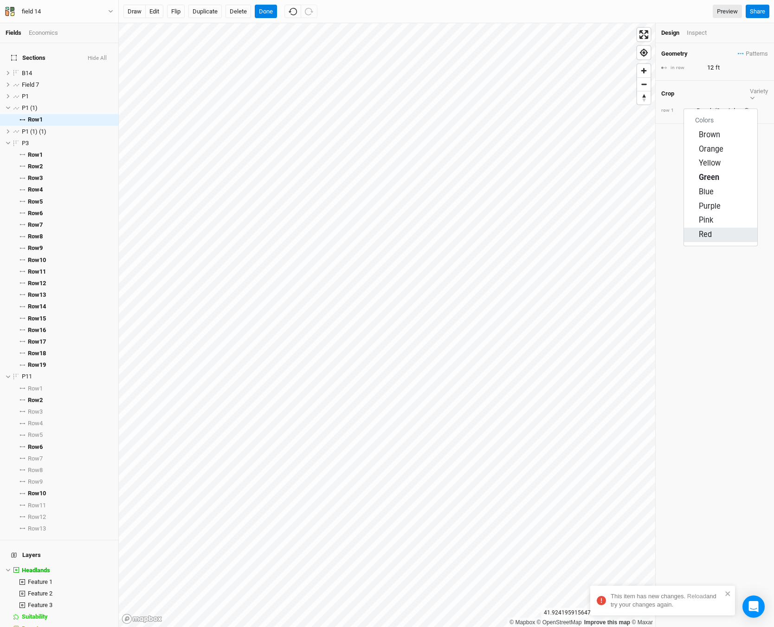
click at [706, 238] on span "Red" at bounding box center [705, 235] width 13 height 11
click at [693, 36] on div "Inspect" at bounding box center [703, 33] width 33 height 8
click at [665, 29] on div "Design" at bounding box center [670, 33] width 19 height 8
click at [711, 68] on input "12" at bounding box center [744, 68] width 81 height 10
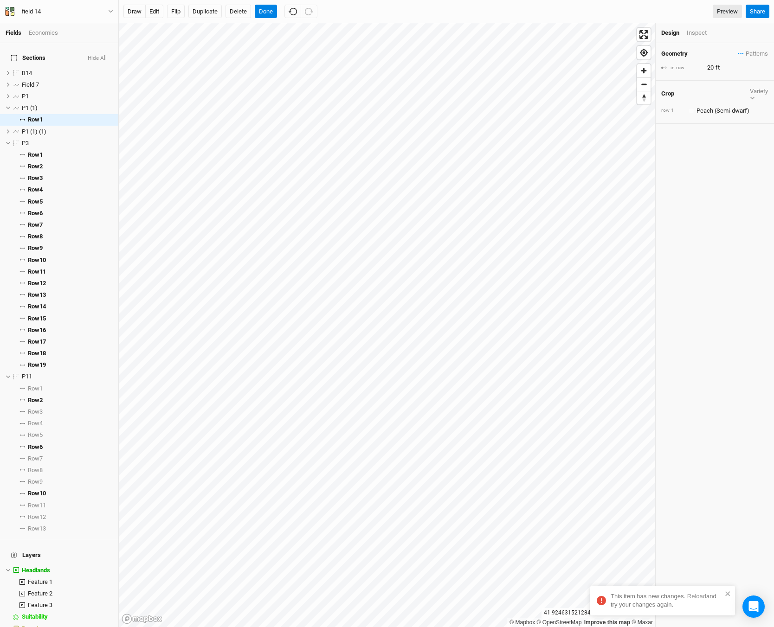
click at [702, 189] on div "Geometry Patterns ＋ New in-row pattern in row 20 ft Crop Variety row 1 Colors B…" at bounding box center [714, 335] width 118 height 584
click at [6, 129] on icon at bounding box center [8, 131] width 5 height 5
click at [20, 137] on li "Row 1 unselect rows with crop" at bounding box center [59, 143] width 118 height 12
type input "30"
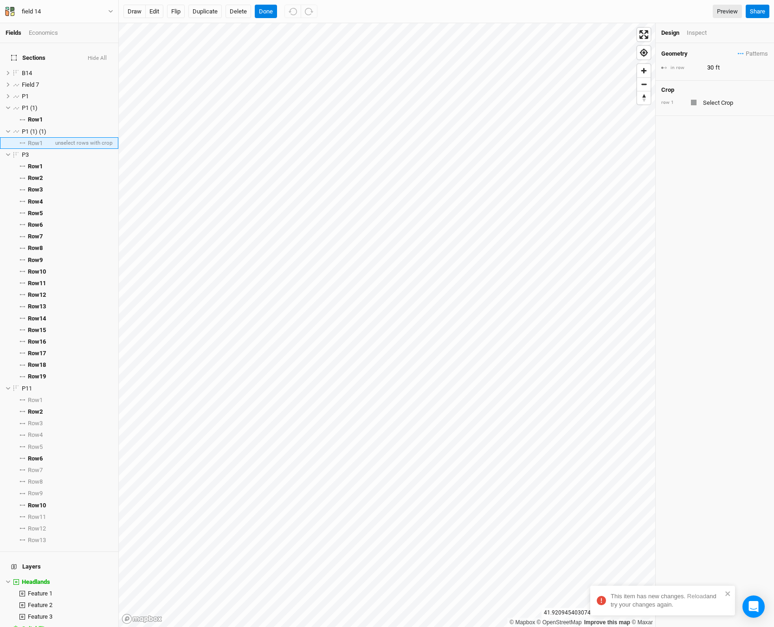
click at [35, 140] on span "Row 1" at bounding box center [35, 143] width 15 height 7
click at [706, 97] on input "text" at bounding box center [734, 102] width 68 height 11
drag, startPoint x: 743, startPoint y: 101, endPoint x: 687, endPoint y: 107, distance: 56.9
click at [687, 107] on div "row 1 Asia Add crop: [GEOGRAPHIC_DATA]" at bounding box center [714, 102] width 107 height 11
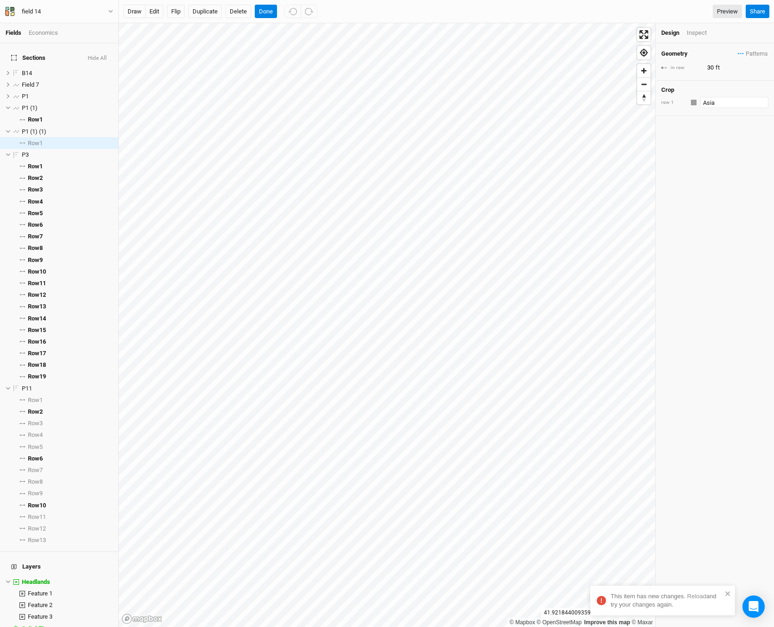
type input "p"
type input "peach (Semi-dwarf)"
type input "pear"
drag, startPoint x: 739, startPoint y: 103, endPoint x: 683, endPoint y: 111, distance: 57.2
click at [683, 111] on div "Crop row 1 pear Add crop: pear" at bounding box center [714, 99] width 118 height 36
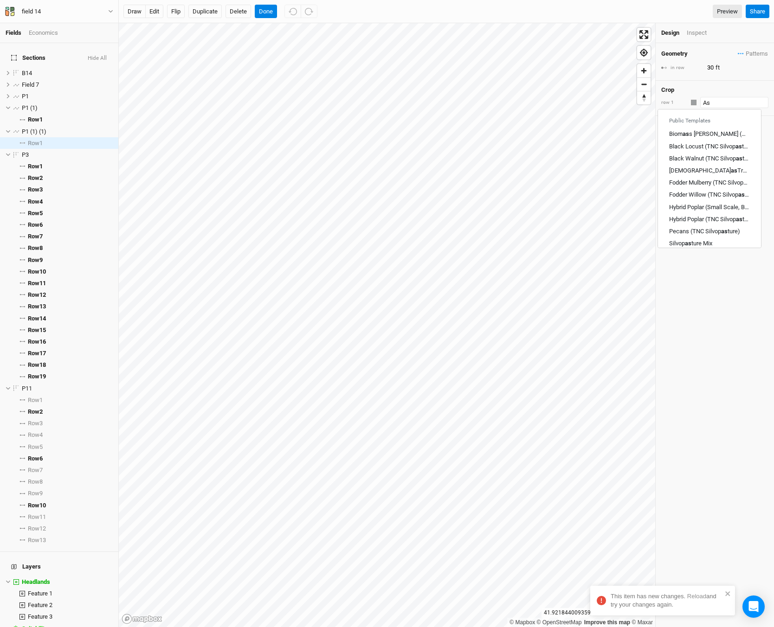
type input "A"
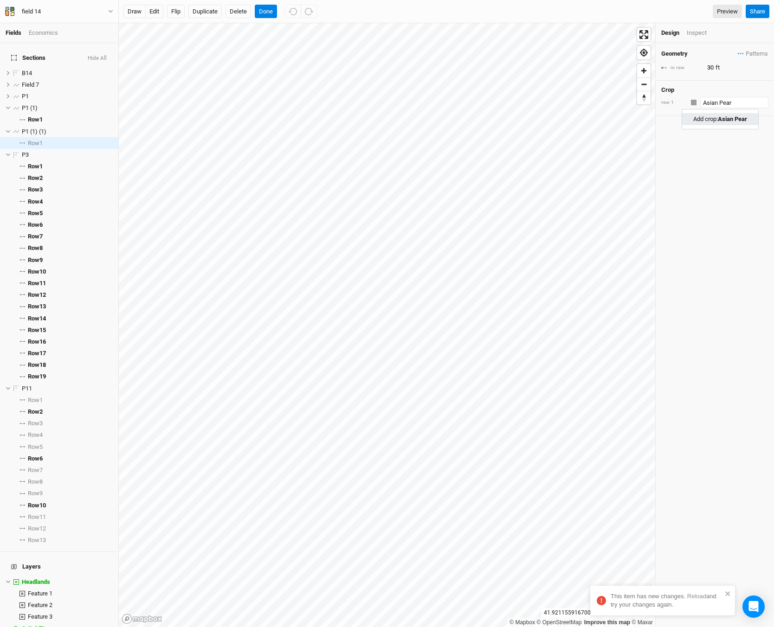
click at [729, 123] on Pear "Add crop: Asian Pear" at bounding box center [720, 119] width 54 height 8
type input "Asian Pear"
click at [688, 30] on div "Inspect" at bounding box center [703, 33] width 33 height 8
click at [664, 26] on div "Design Inspect" at bounding box center [714, 33] width 118 height 20
click at [664, 37] on div "Design" at bounding box center [670, 33] width 19 height 8
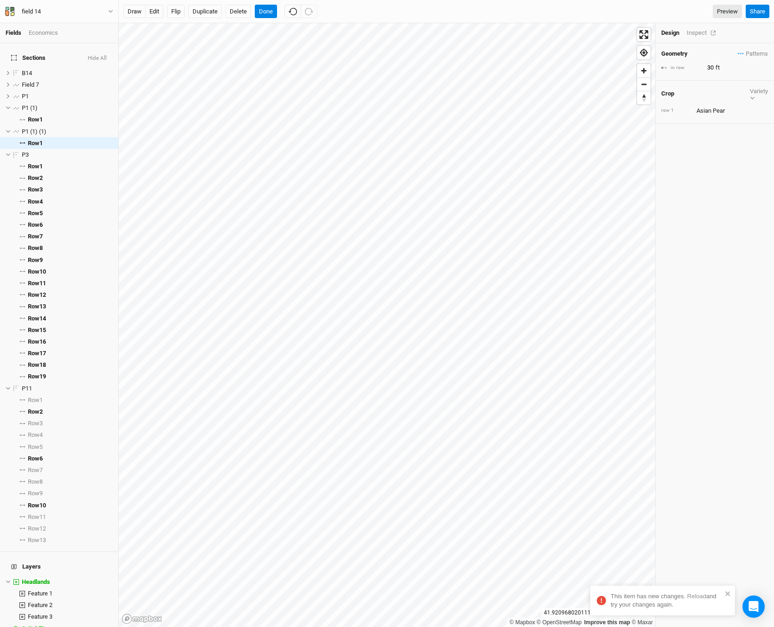
click at [702, 35] on div "Inspect" at bounding box center [703, 33] width 33 height 8
click at [665, 28] on div "Design Inspect" at bounding box center [714, 33] width 118 height 20
click at [666, 35] on div "Design" at bounding box center [670, 33] width 19 height 8
click at [706, 67] on input "30" at bounding box center [744, 68] width 81 height 10
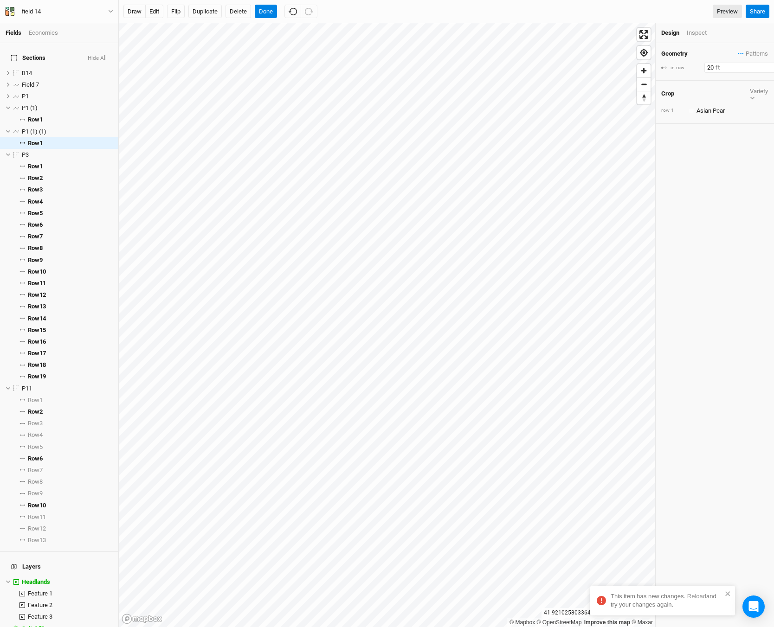
type input "20"
click at [738, 128] on div "Geometry Patterns ＋ New in-row pattern in row 20 ft Crop Variety row 1 Colors B…" at bounding box center [714, 335] width 118 height 584
click at [698, 32] on div "Inspect" at bounding box center [703, 33] width 33 height 8
